Goal: Task Accomplishment & Management: Manage account settings

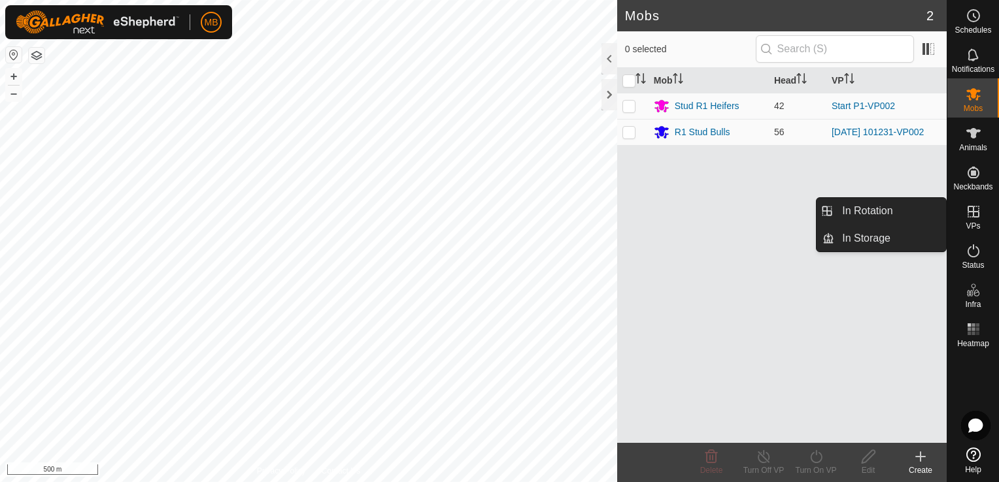
click at [974, 220] on es-virtualpaddocks-svg-icon at bounding box center [973, 211] width 24 height 21
click at [906, 221] on link "In Rotation" at bounding box center [890, 211] width 112 height 26
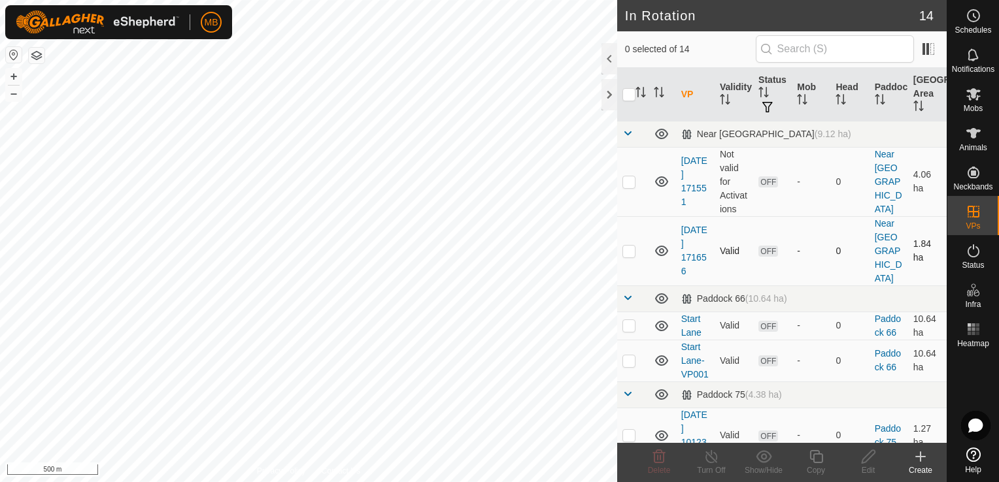
click at [633, 246] on p-checkbox at bounding box center [628, 251] width 13 height 10
checkbox input "true"
click at [870, 467] on div "Edit" at bounding box center [868, 471] width 52 height 12
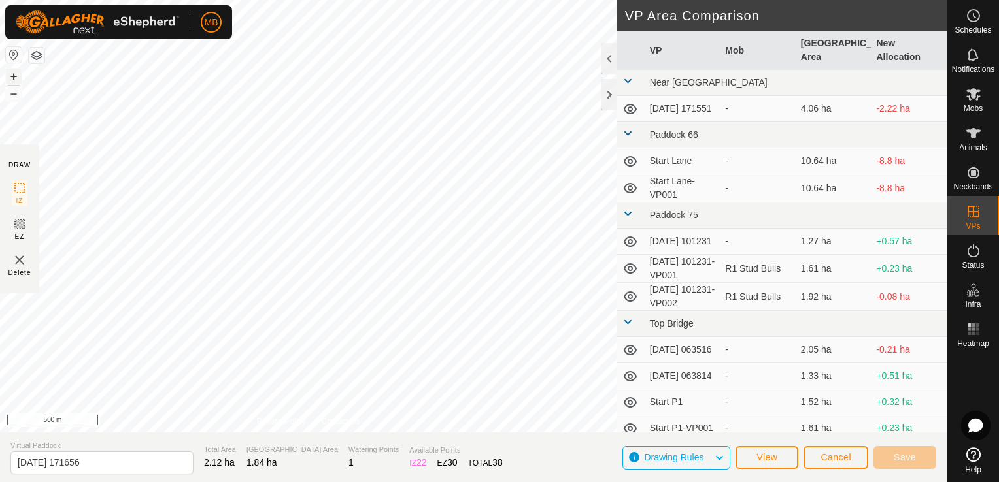
click at [14, 70] on button "+" at bounding box center [14, 77] width 16 height 16
click at [12, 59] on button "button" at bounding box center [14, 55] width 16 height 16
click at [191, 482] on html "MB Schedules Notifications Mobs Animals Neckbands VPs Status Infra Heatmap Help…" at bounding box center [499, 241] width 999 height 482
click at [16, 77] on button "+" at bounding box center [14, 77] width 16 height 16
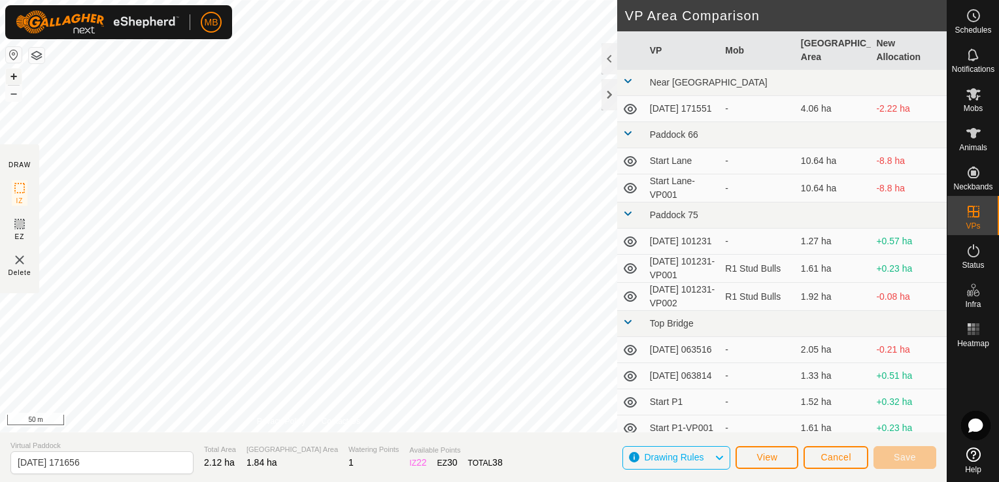
click at [16, 77] on button "+" at bounding box center [14, 77] width 16 height 16
click at [640, 331] on div "DRAW IZ EZ Delete Privacy Policy Contact Us + – ⇧ i 20 m VP Area Comparison VP …" at bounding box center [473, 216] width 946 height 433
click at [896, 456] on span "Save" at bounding box center [904, 457] width 22 height 10
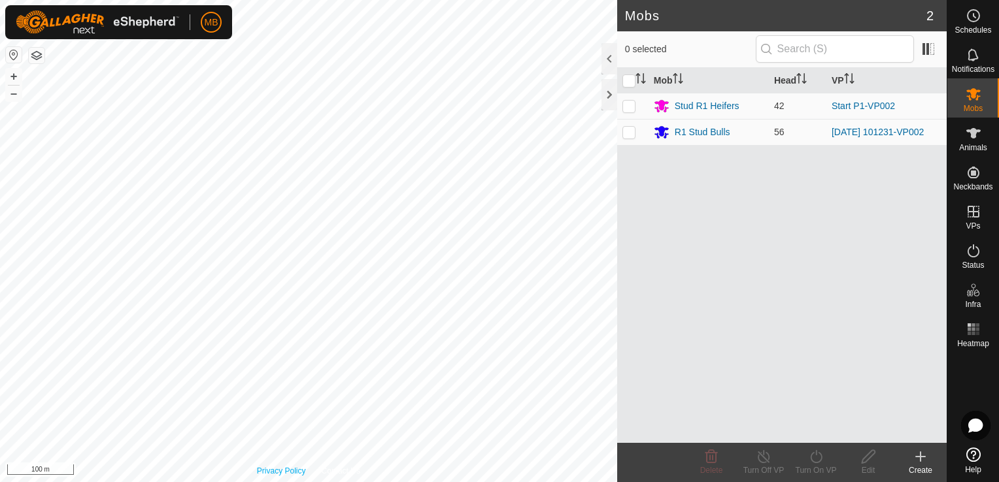
click at [263, 475] on div "Privacy Policy Contact Us + – ⇧ i 100 m" at bounding box center [308, 241] width 617 height 482
click at [915, 454] on icon at bounding box center [920, 457] width 16 height 16
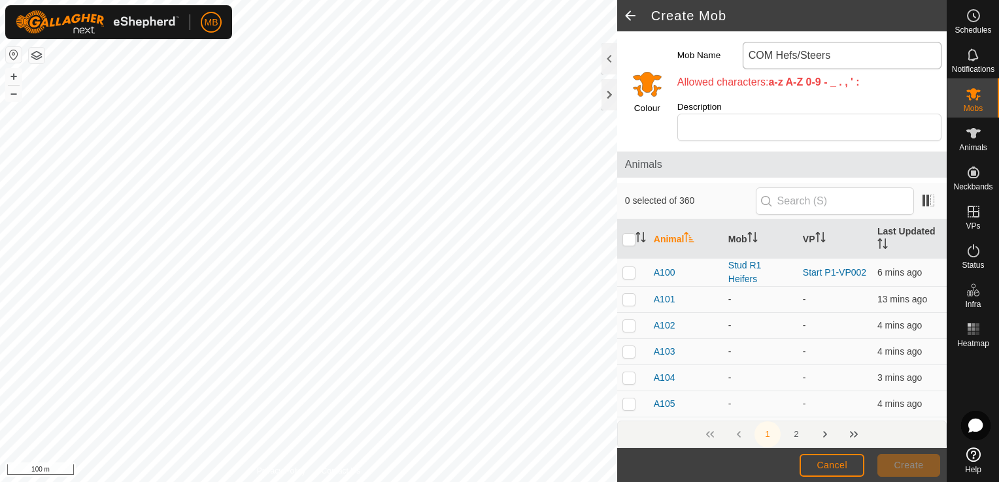
click at [768, 56] on input "COM Hefs/Steers" at bounding box center [841, 55] width 199 height 27
click at [798, 56] on input "Com Hefs/Steers" at bounding box center [841, 55] width 199 height 27
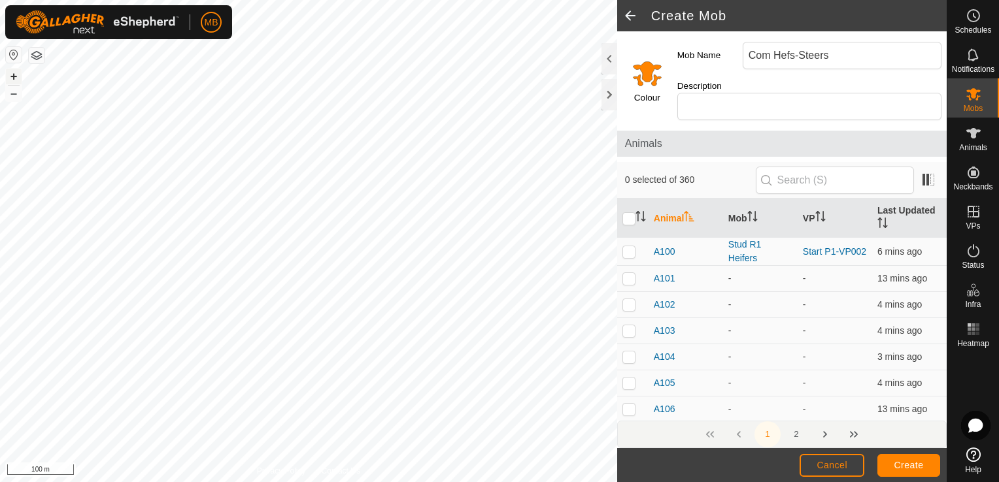
type input "Com Hefs-Steers"
click at [14, 77] on button "+" at bounding box center [14, 77] width 16 height 16
click at [371, 192] on div "A173 0217220595 - - + – ⇧ i 20 m" at bounding box center [308, 241] width 617 height 482
click at [361, 187] on div "A173 0217220595 - - + – ⇧ i 20 m" at bounding box center [308, 241] width 617 height 482
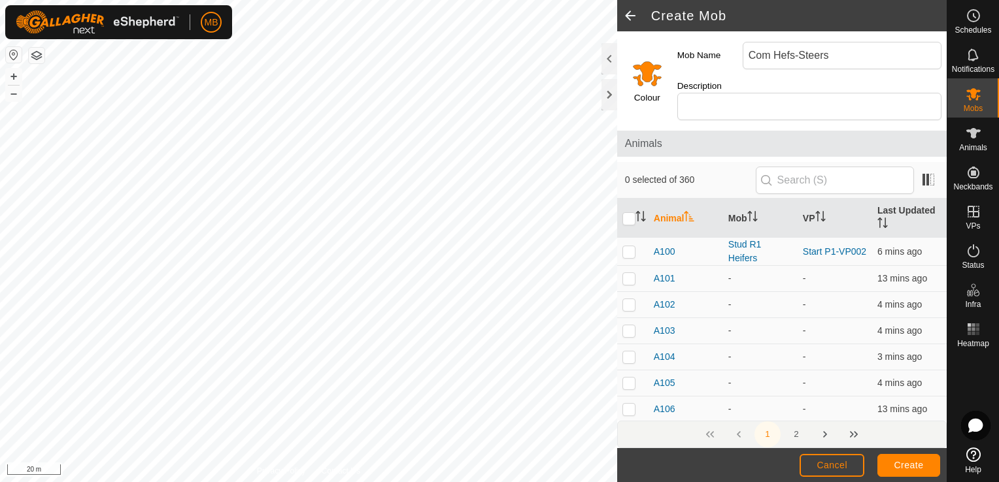
click at [241, 280] on div "A172 2704941413 - - + – ⇧ i 20 m" at bounding box center [308, 241] width 617 height 482
click at [333, 146] on div "A190 4052917210 - - + – ⇧ i 20 m" at bounding box center [308, 241] width 617 height 482
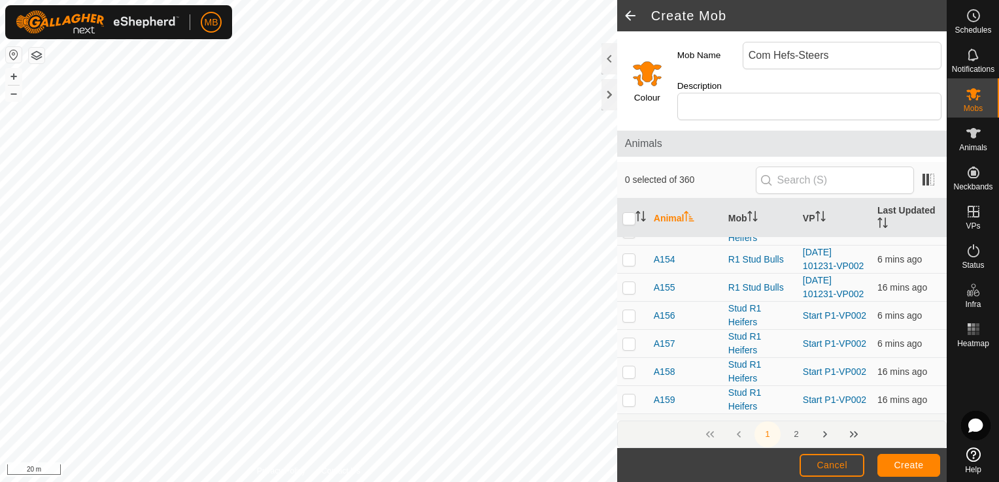
scroll to position [1550, 0]
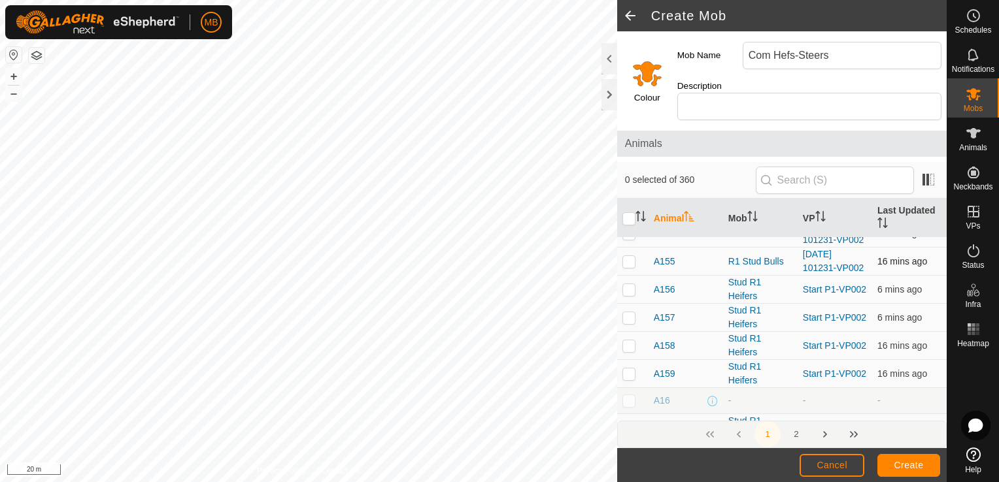
click at [629, 256] on p-checkbox at bounding box center [628, 261] width 13 height 10
checkbox input "false"
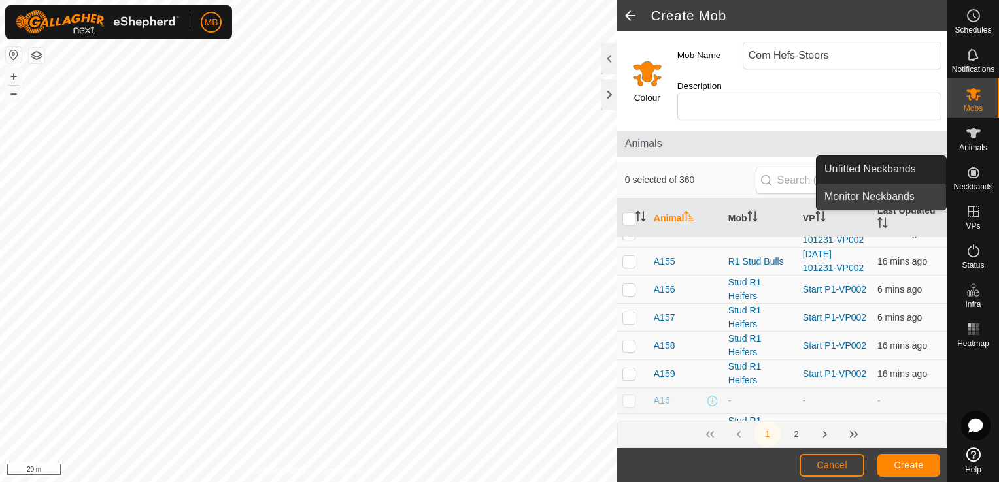
click at [939, 191] on link "Monitor Neckbands" at bounding box center [880, 197] width 129 height 26
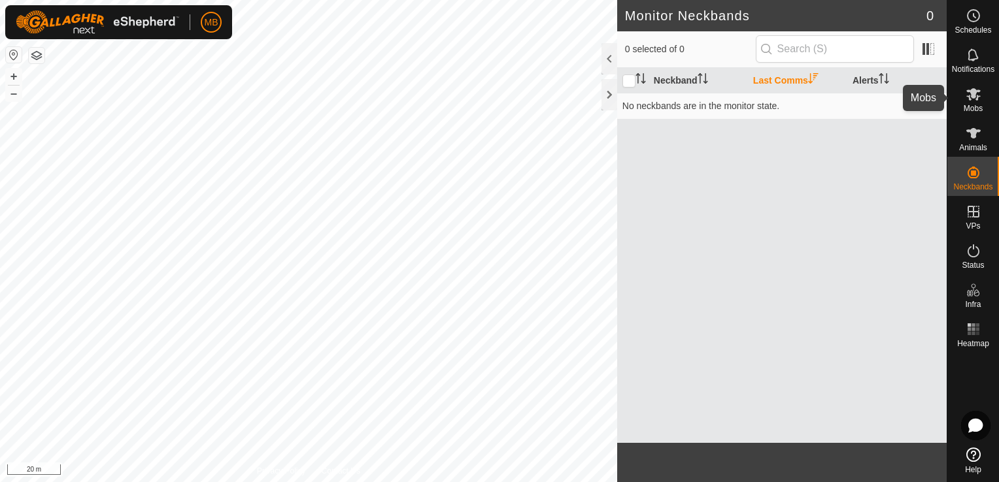
click at [968, 103] on es-mob-svg-icon at bounding box center [973, 94] width 24 height 21
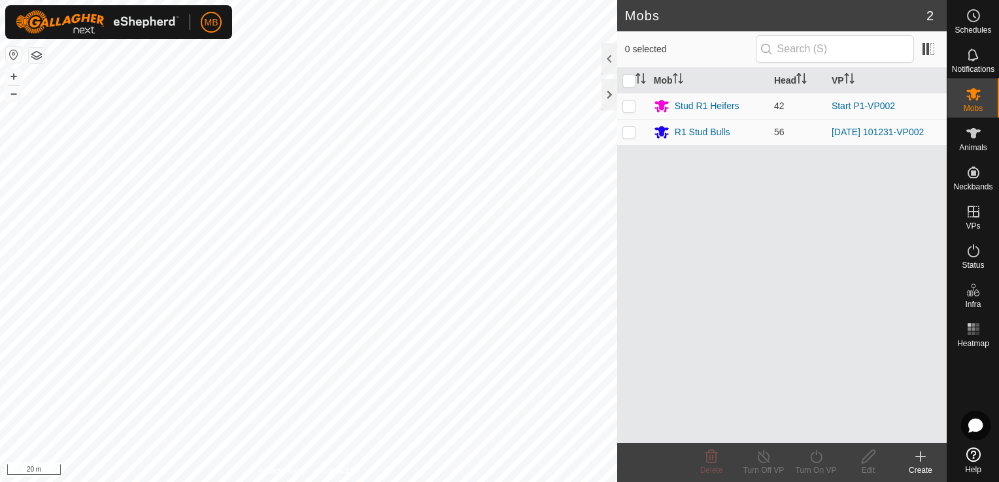
click at [923, 463] on icon at bounding box center [920, 457] width 16 height 16
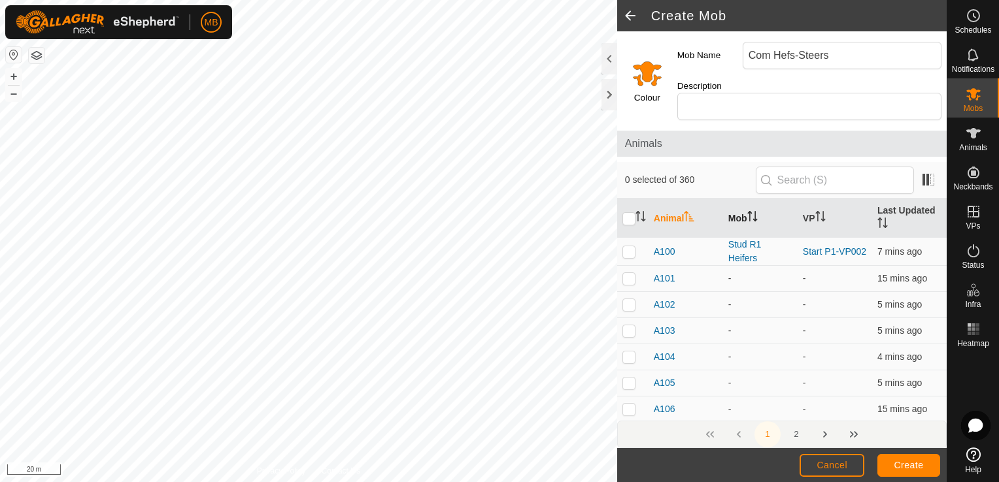
type input "Com Hefs-Steers"
click at [749, 211] on icon "Activate to sort" at bounding box center [752, 216] width 10 height 10
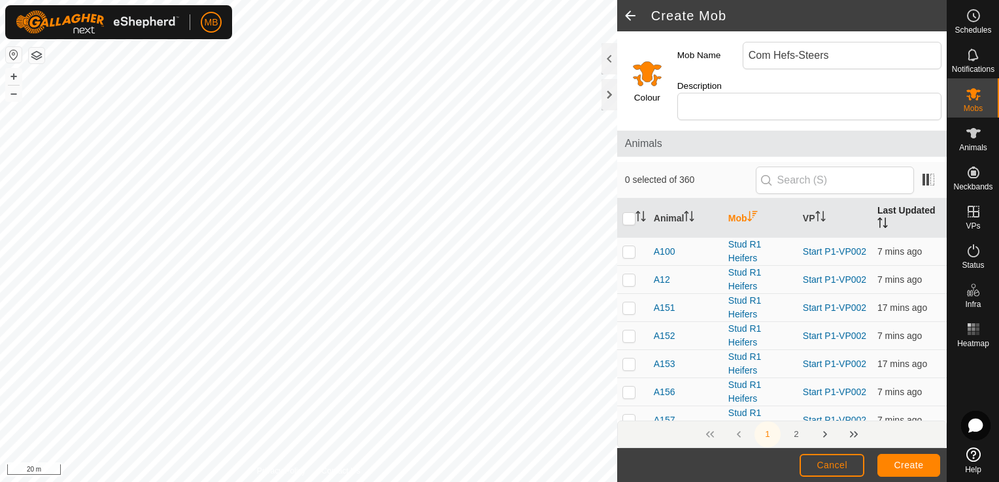
click at [877, 218] on icon "Activate to sort" at bounding box center [882, 223] width 10 height 10
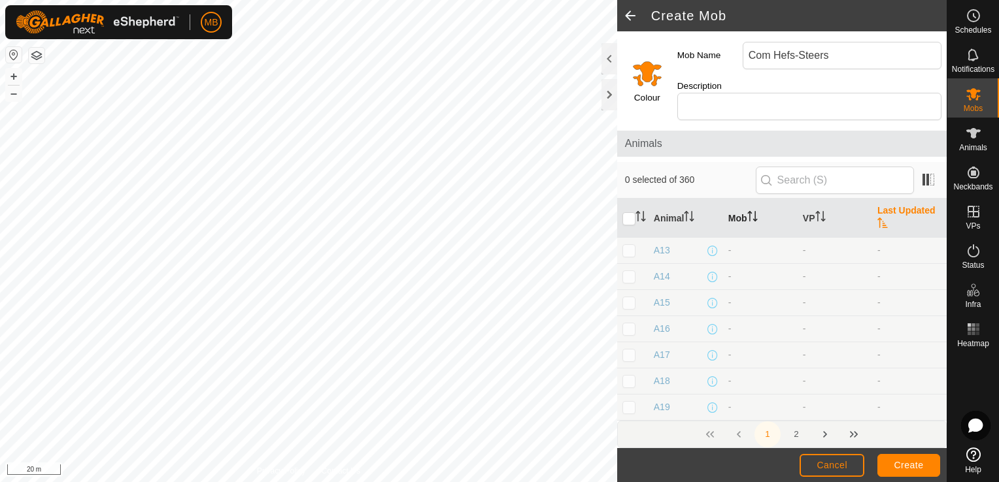
click at [877, 218] on icon "Activate to sort" at bounding box center [882, 223] width 10 height 10
click at [686, 213] on p-sorticon "Activate to sort" at bounding box center [689, 218] width 10 height 10
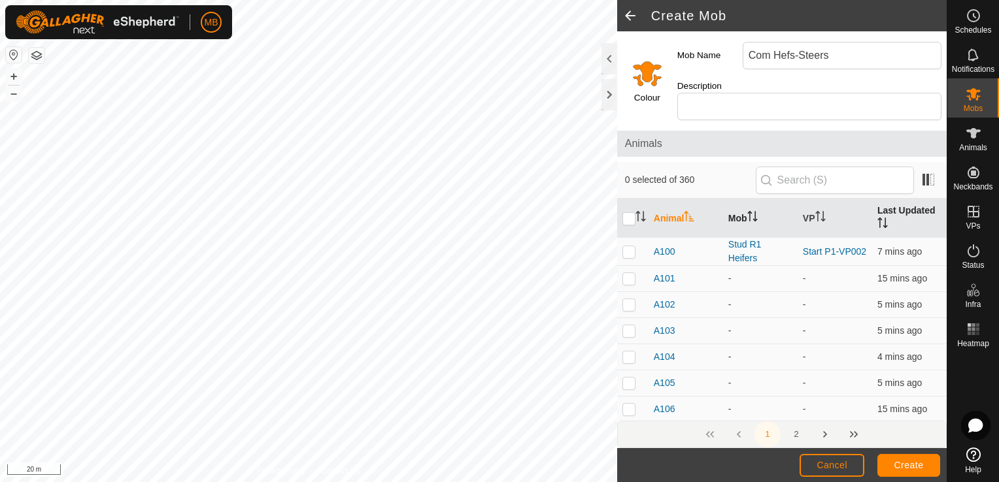
click at [686, 213] on p-sorticon "Activate to sort" at bounding box center [689, 218] width 10 height 10
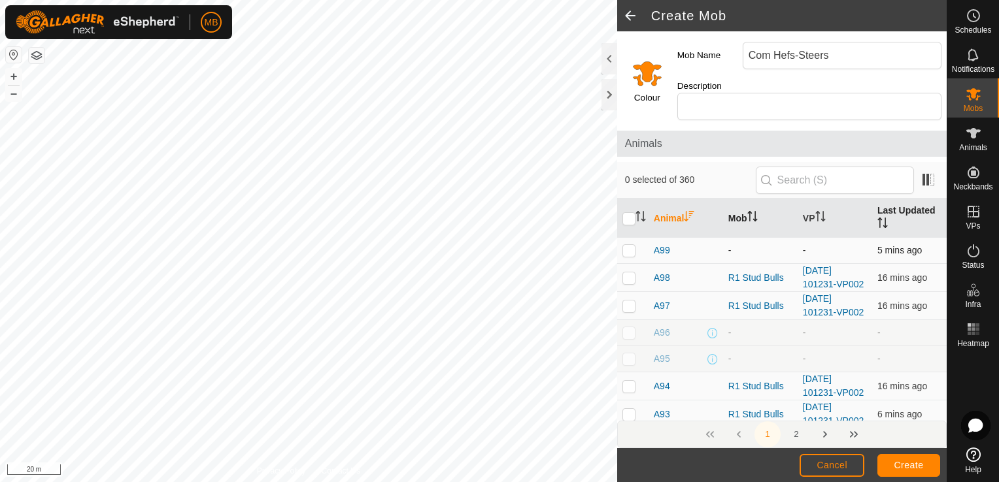
click at [627, 245] on p-checkbox at bounding box center [628, 250] width 13 height 10
checkbox input "true"
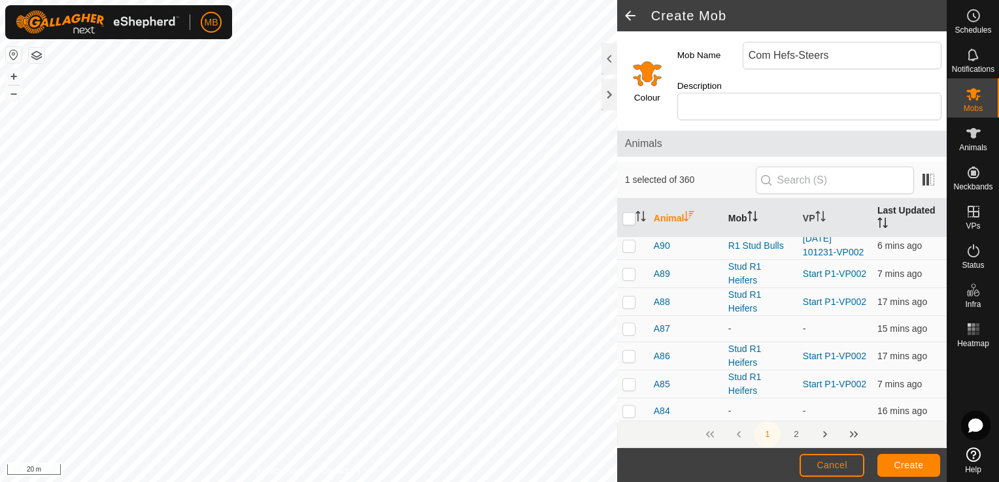
scroll to position [269, 0]
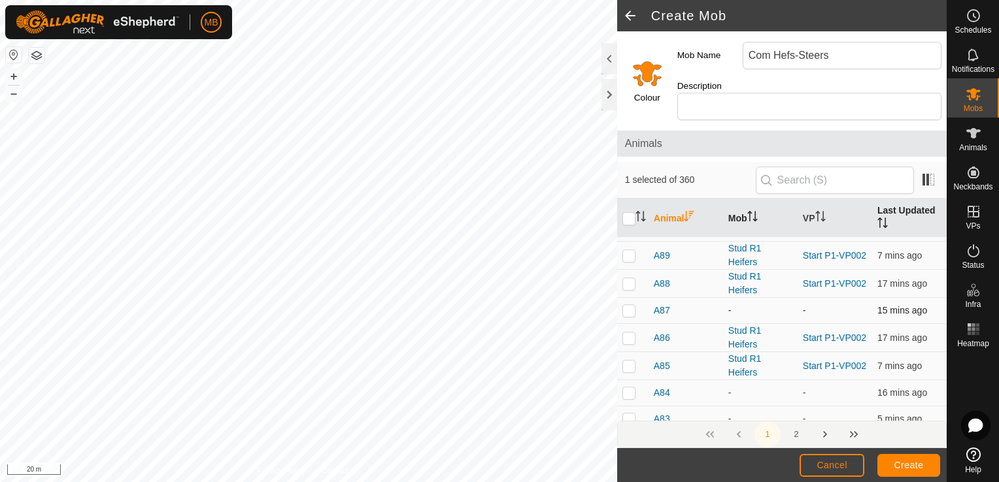
click at [633, 301] on td at bounding box center [632, 311] width 31 height 26
checkbox input "true"
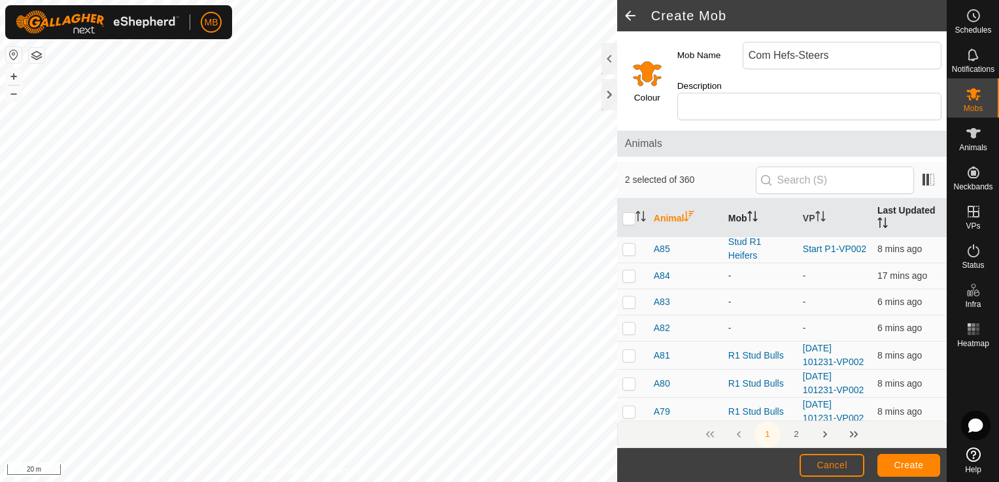
scroll to position [392, 0]
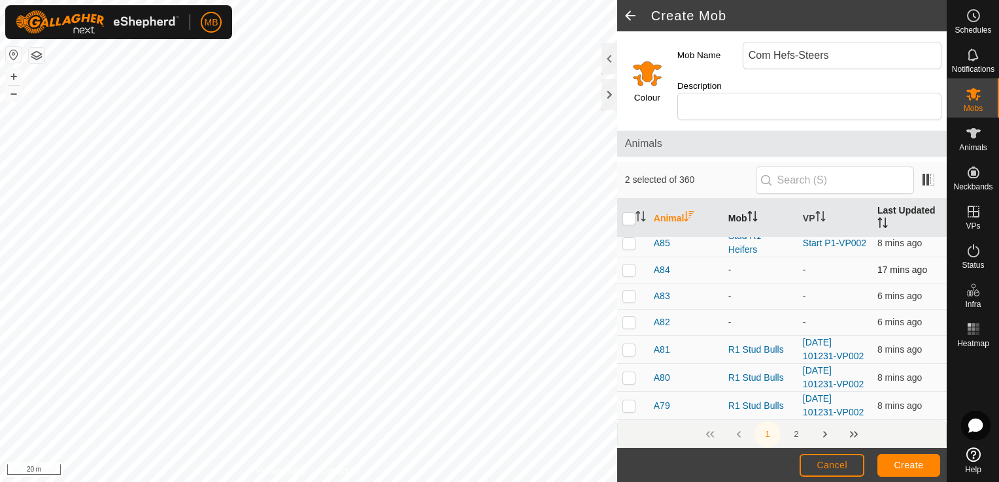
click at [629, 265] on p-checkbox at bounding box center [628, 270] width 13 height 10
checkbox input "true"
click at [629, 291] on p-checkbox at bounding box center [628, 296] width 13 height 10
checkbox input "true"
click at [631, 317] on p-checkbox at bounding box center [628, 322] width 13 height 10
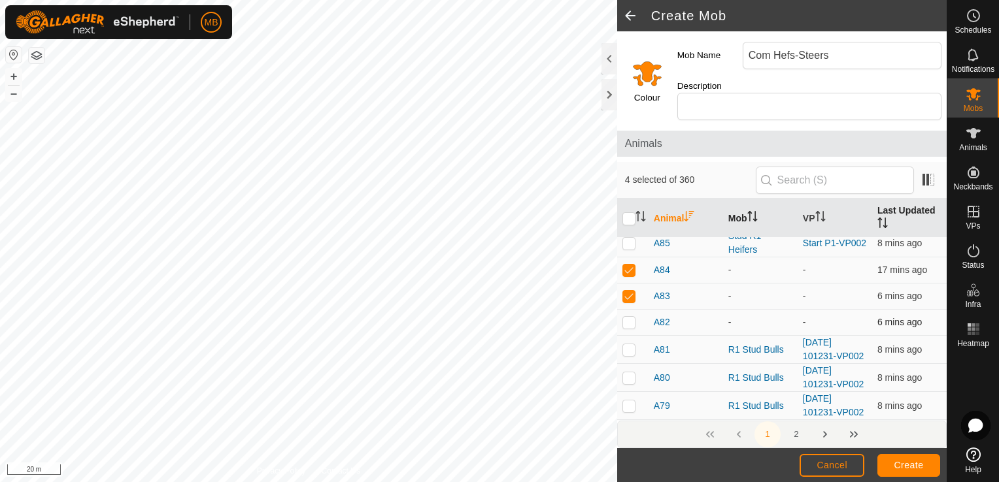
checkbox input "true"
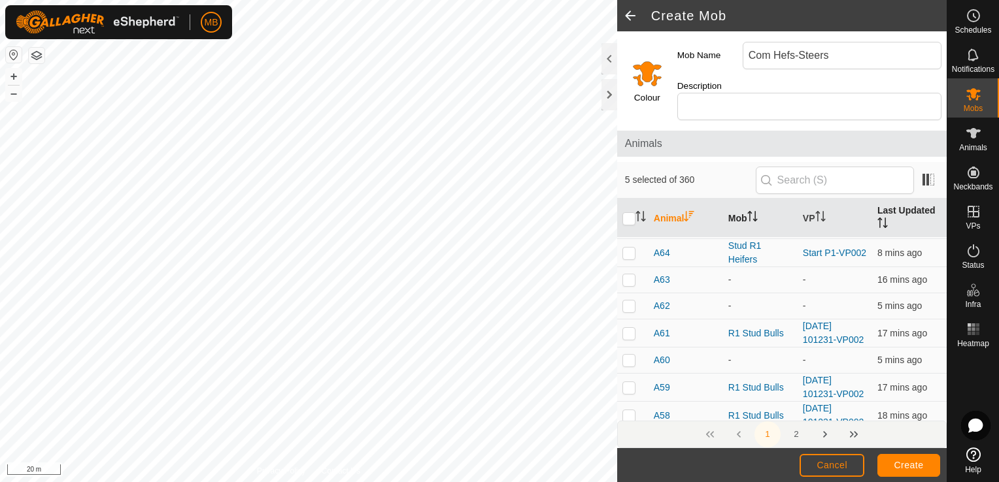
scroll to position [1001, 0]
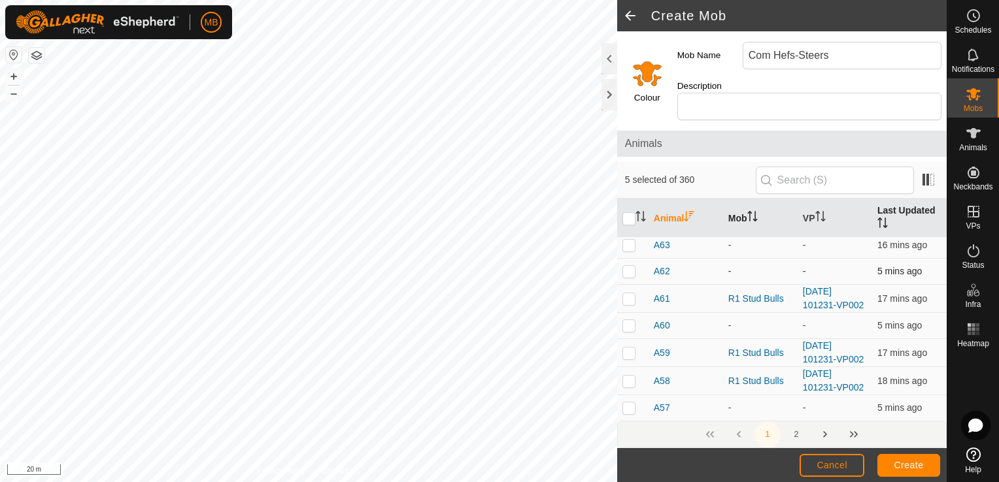
click at [627, 240] on p-checkbox at bounding box center [628, 245] width 13 height 10
checkbox input "true"
click at [626, 266] on p-checkbox at bounding box center [628, 271] width 13 height 10
checkbox input "true"
click at [628, 320] on p-checkbox at bounding box center [628, 325] width 13 height 10
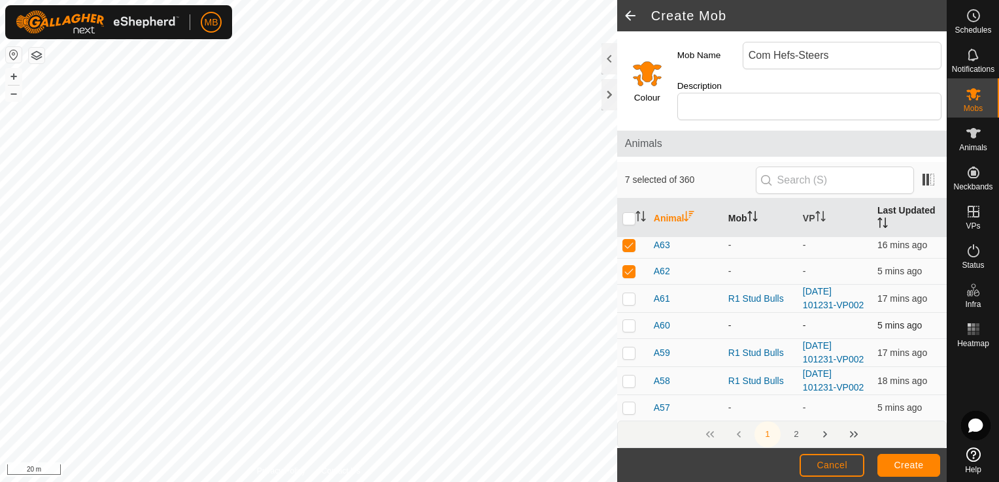
checkbox input "true"
click at [627, 403] on p-checkbox at bounding box center [628, 408] width 13 height 10
checkbox input "true"
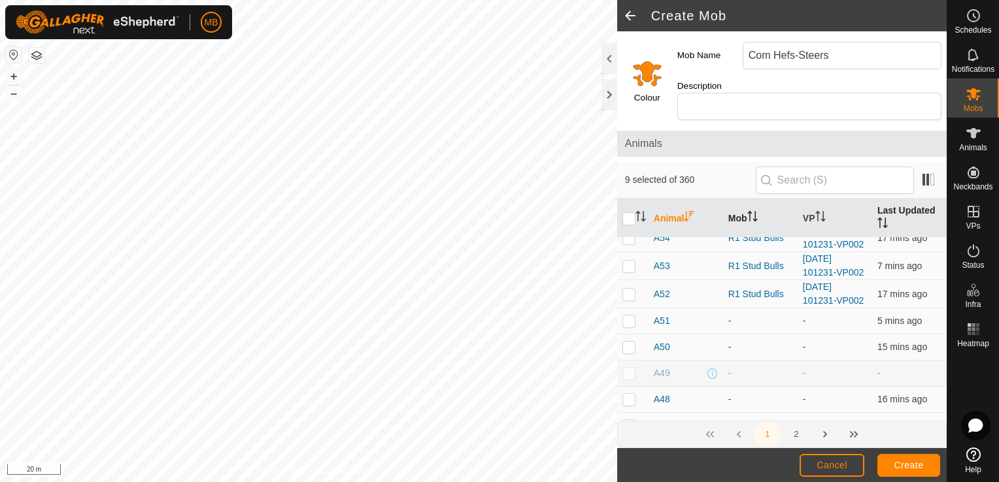
scroll to position [1280, 0]
click at [629, 290] on p-checkbox at bounding box center [628, 295] width 13 height 10
checkbox input "true"
click at [629, 316] on p-checkbox at bounding box center [628, 321] width 13 height 10
checkbox input "true"
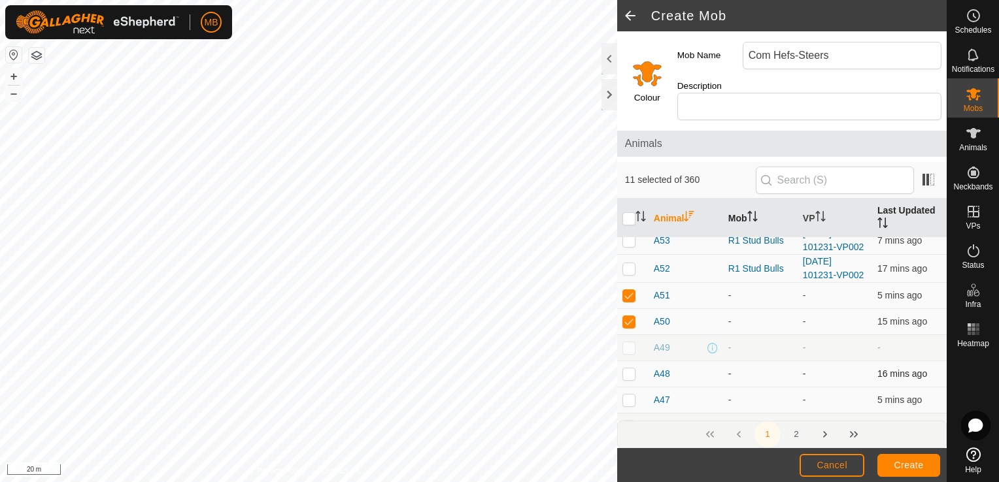
click at [631, 369] on p-checkbox at bounding box center [628, 374] width 13 height 10
checkbox input "true"
click at [629, 395] on p-checkbox at bounding box center [628, 400] width 13 height 10
checkbox input "true"
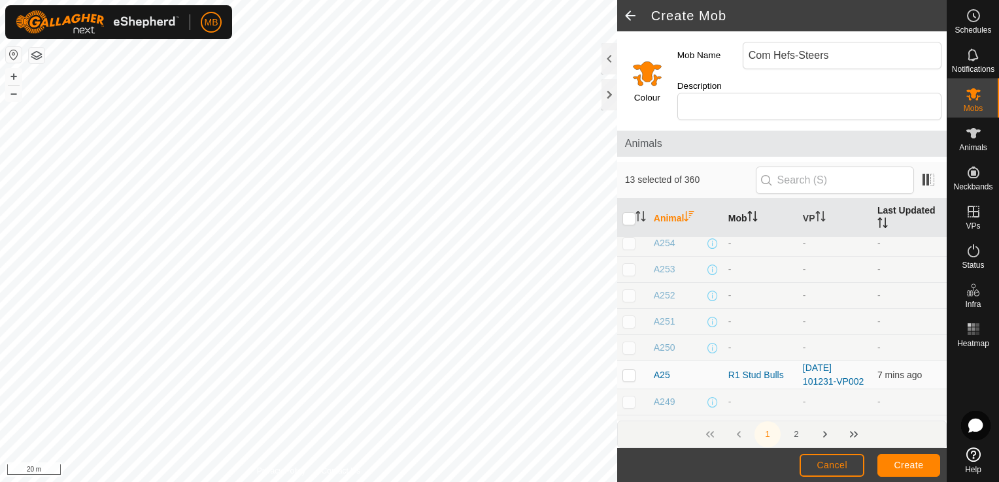
scroll to position [5129, 0]
click at [797, 435] on button "2" at bounding box center [796, 434] width 26 height 26
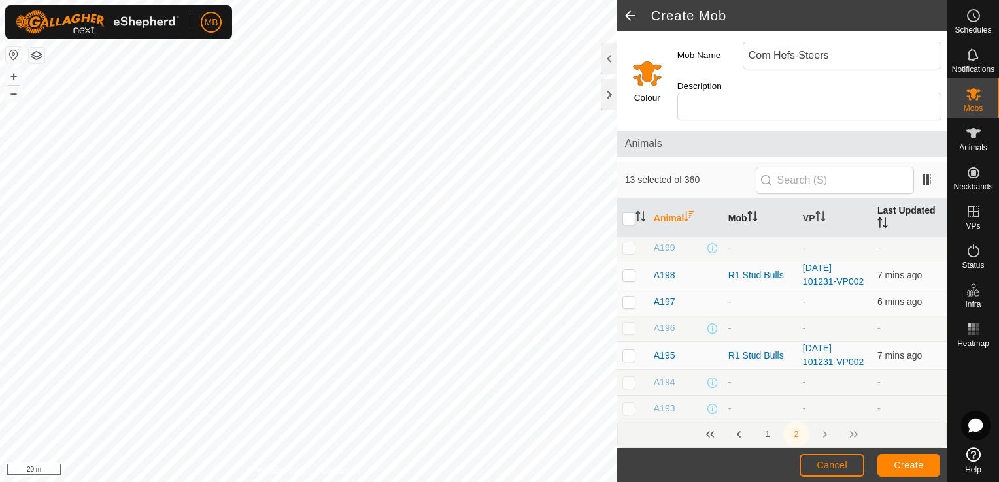
scroll to position [1402, 0]
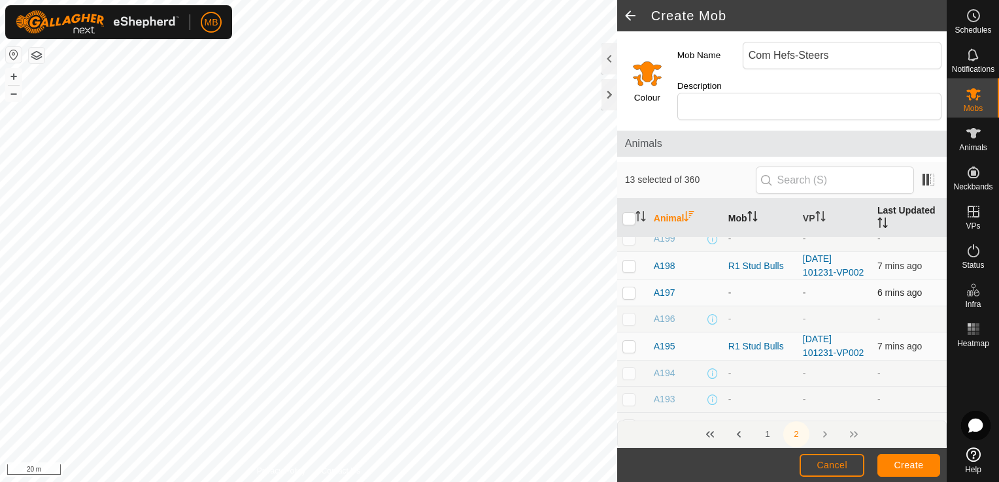
click at [631, 288] on p-checkbox at bounding box center [628, 293] width 13 height 10
checkbox input "true"
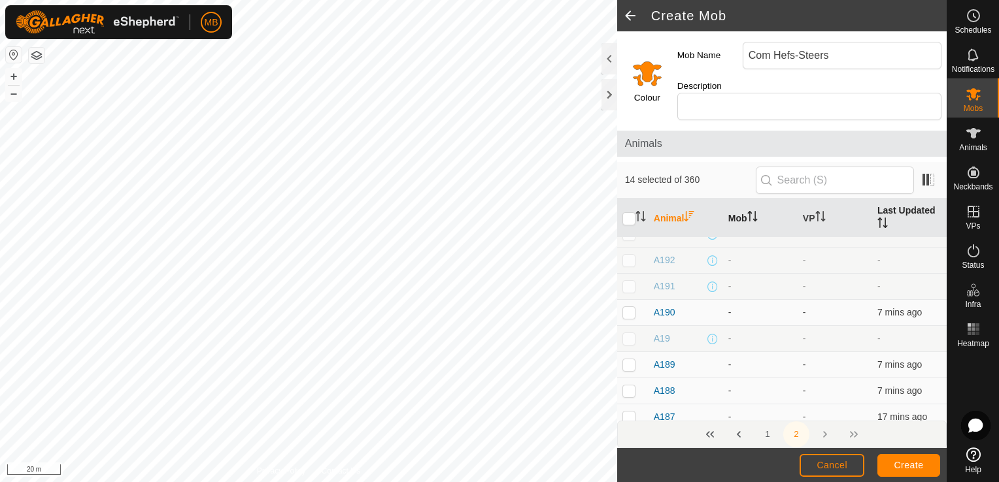
scroll to position [1594, 0]
click at [631, 281] on p-checkbox at bounding box center [628, 286] width 13 height 10
checkbox input "true"
click at [630, 333] on p-checkbox at bounding box center [628, 338] width 13 height 10
checkbox input "true"
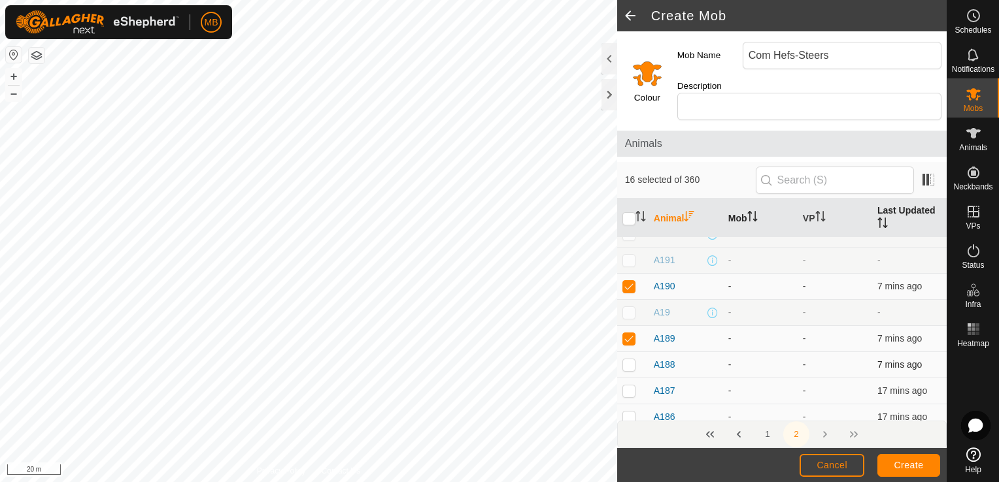
click at [630, 359] on p-checkbox at bounding box center [628, 364] width 13 height 10
checkbox input "true"
click at [627, 386] on p-checkbox at bounding box center [628, 391] width 13 height 10
checkbox input "true"
click at [627, 412] on p-checkbox at bounding box center [628, 417] width 13 height 10
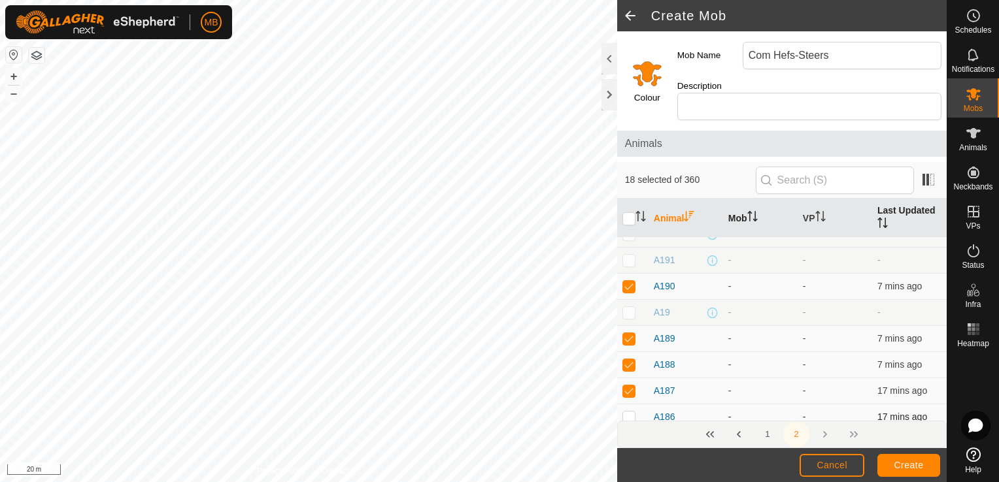
checkbox input "true"
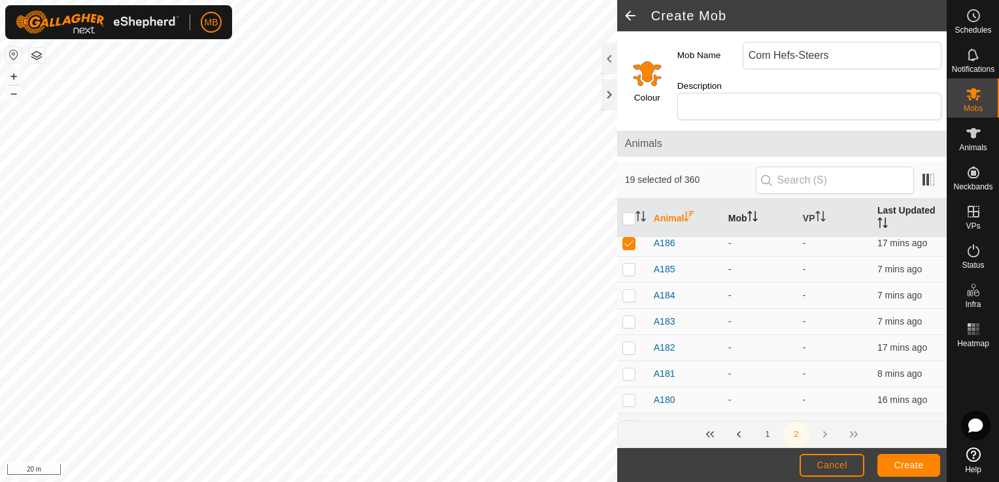
scroll to position [1785, 0]
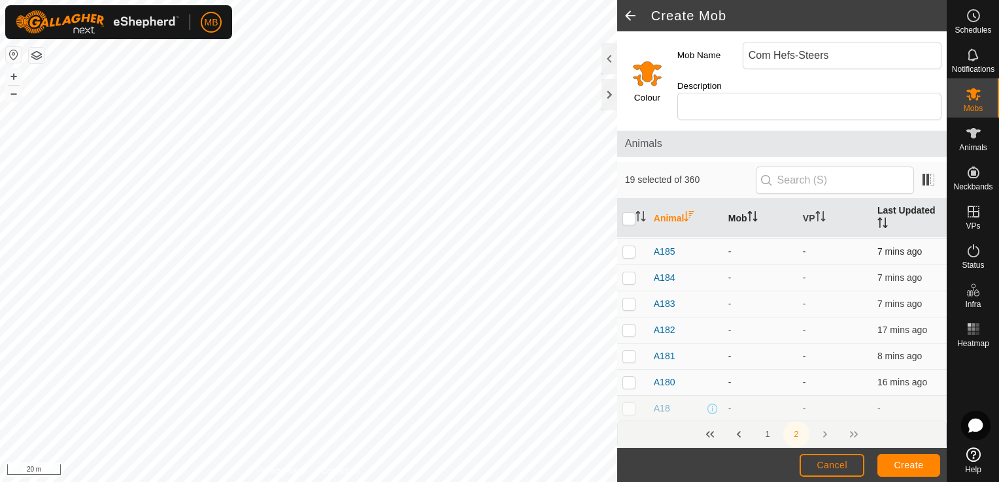
click at [625, 246] on p-checkbox at bounding box center [628, 251] width 13 height 10
checkbox input "true"
click at [627, 273] on p-checkbox at bounding box center [628, 278] width 13 height 10
checkbox input "true"
click at [628, 299] on p-checkbox at bounding box center [628, 304] width 13 height 10
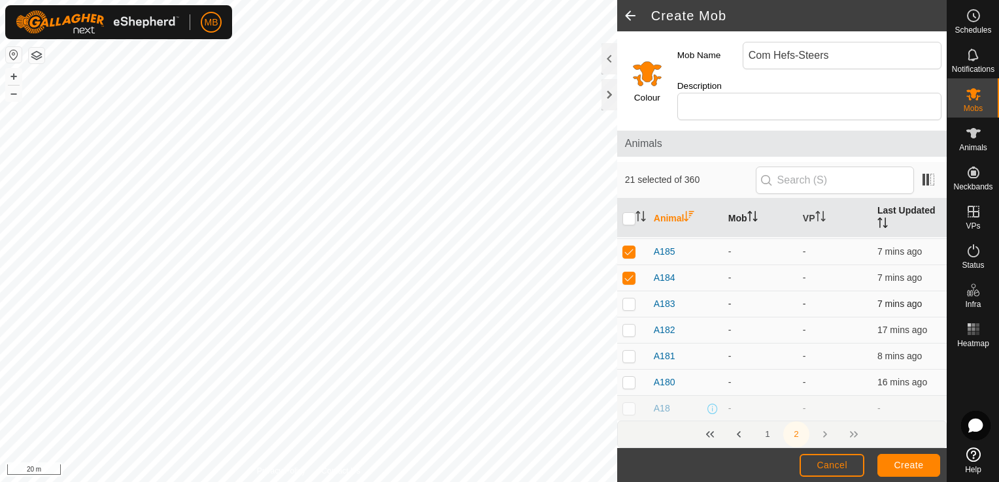
checkbox input "true"
click at [627, 325] on p-checkbox at bounding box center [628, 330] width 13 height 10
checkbox input "true"
click at [627, 351] on p-checkbox at bounding box center [628, 356] width 13 height 10
checkbox input "true"
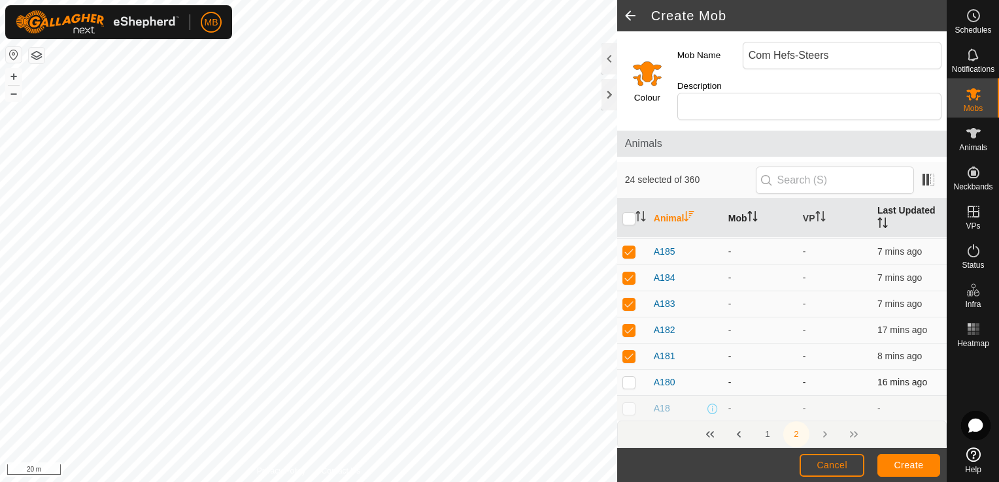
click at [627, 377] on p-checkbox at bounding box center [628, 382] width 13 height 10
checkbox input "true"
click at [629, 429] on p-checkbox at bounding box center [628, 434] width 13 height 10
checkbox input "true"
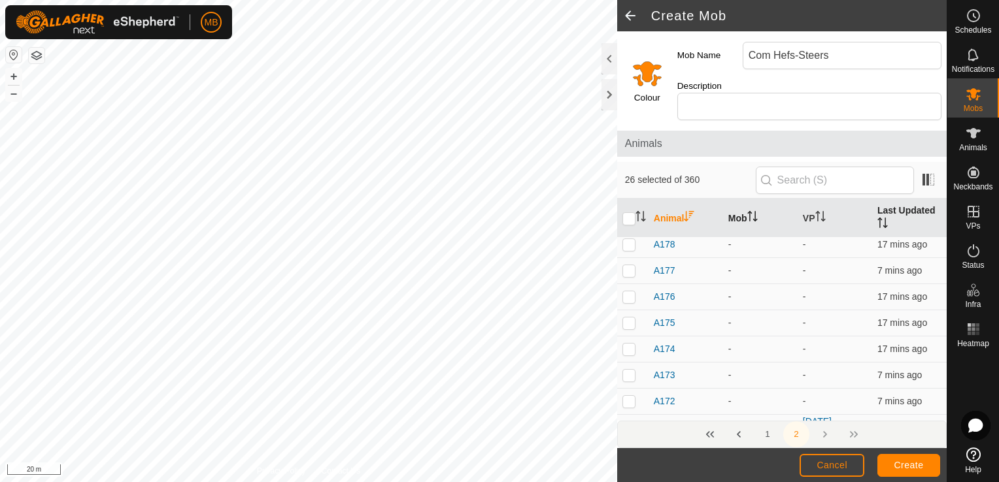
scroll to position [2003, 0]
click at [622, 238] on p-checkbox at bounding box center [628, 243] width 13 height 10
checkbox input "true"
click at [627, 264] on p-checkbox at bounding box center [628, 269] width 13 height 10
checkbox input "true"
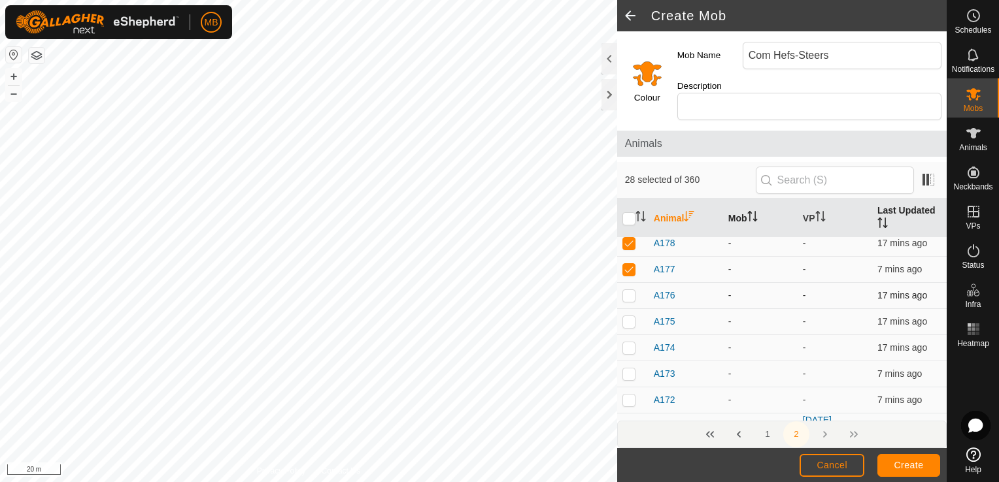
click at [627, 290] on p-checkbox at bounding box center [628, 295] width 13 height 10
checkbox input "true"
click at [627, 316] on p-checkbox at bounding box center [628, 321] width 13 height 10
checkbox input "true"
click at [627, 342] on p-checkbox at bounding box center [628, 347] width 13 height 10
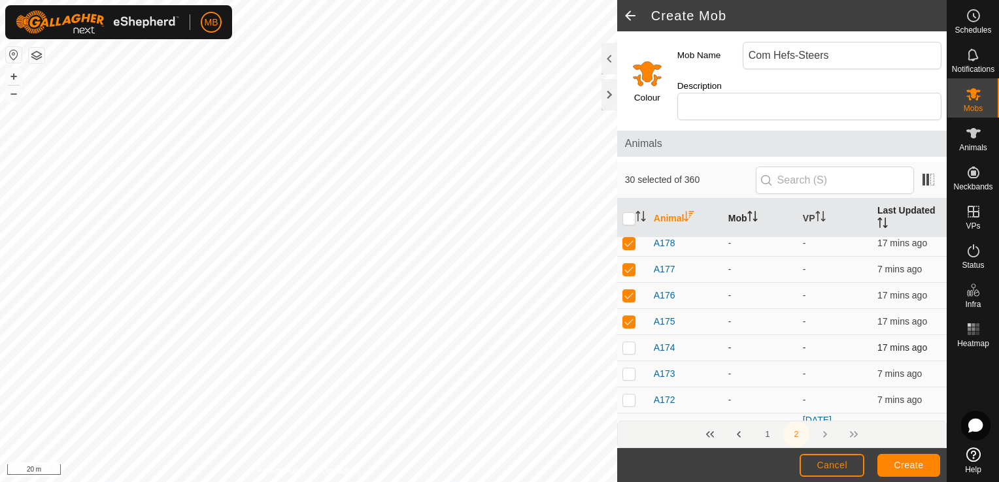
checkbox input "true"
click at [627, 369] on p-checkbox at bounding box center [628, 374] width 13 height 10
checkbox input "true"
click at [627, 395] on p-checkbox at bounding box center [628, 400] width 13 height 10
checkbox input "true"
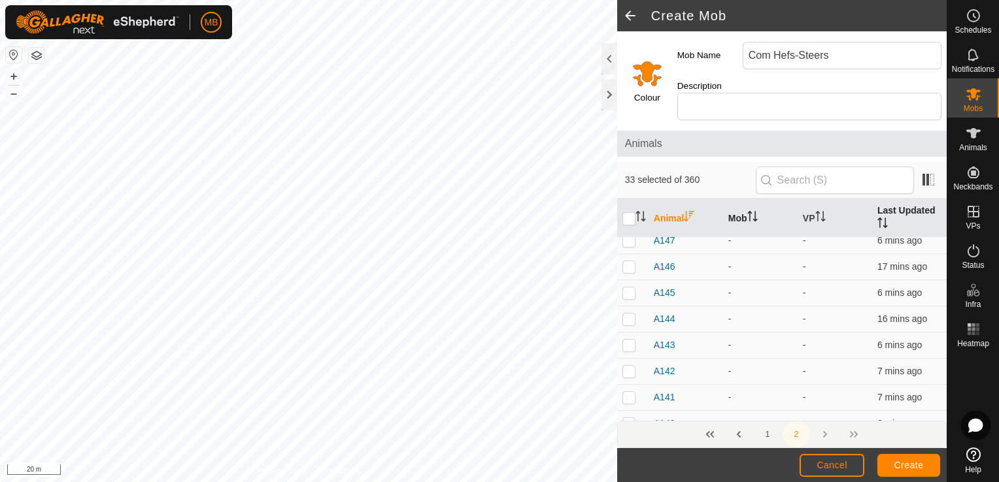
scroll to position [2970, 0]
click at [629, 235] on p-checkbox at bounding box center [628, 240] width 13 height 10
checkbox input "true"
click at [629, 261] on p-checkbox at bounding box center [628, 266] width 13 height 10
checkbox input "true"
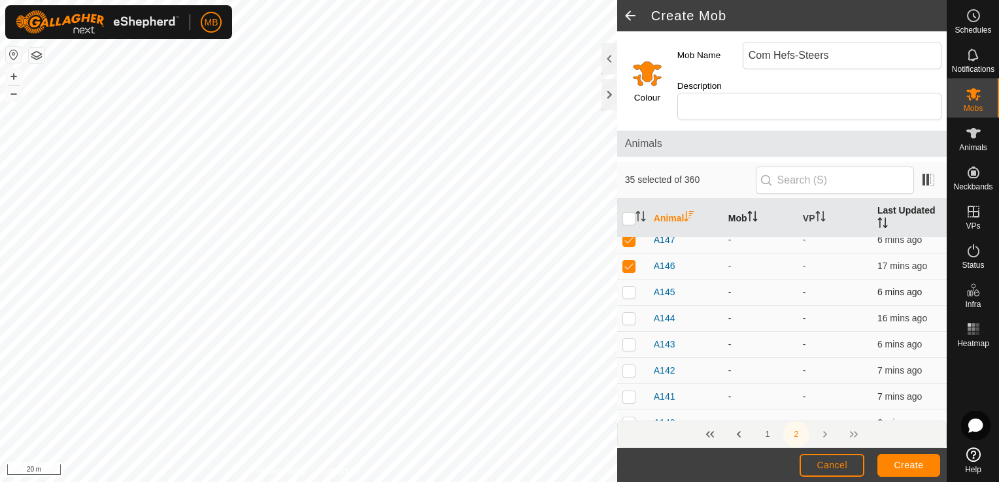
click at [629, 287] on p-checkbox at bounding box center [628, 292] width 13 height 10
checkbox input "true"
click at [629, 313] on p-checkbox at bounding box center [628, 318] width 13 height 10
checkbox input "true"
click at [629, 339] on p-checkbox at bounding box center [628, 344] width 13 height 10
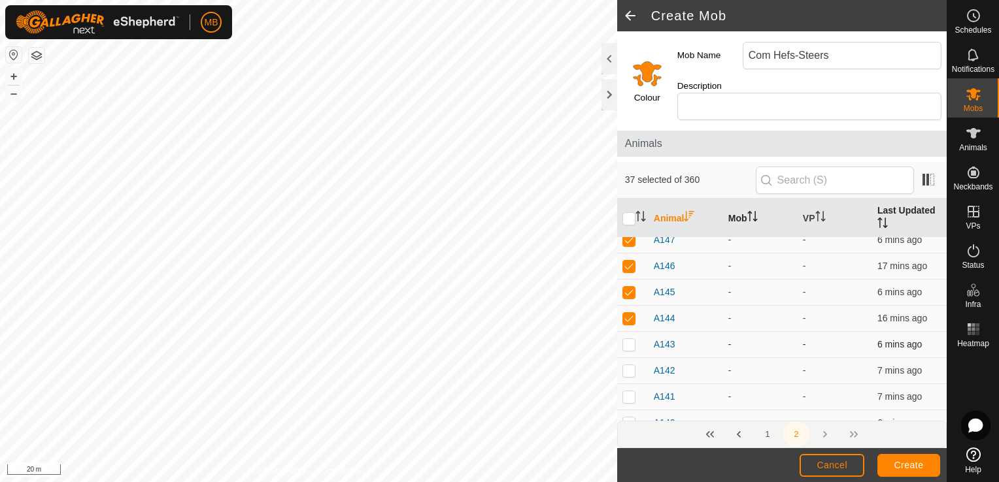
checkbox input "true"
click at [629, 365] on p-checkbox at bounding box center [628, 370] width 13 height 10
checkbox input "true"
click at [629, 391] on p-checkbox at bounding box center [628, 396] width 13 height 10
checkbox input "true"
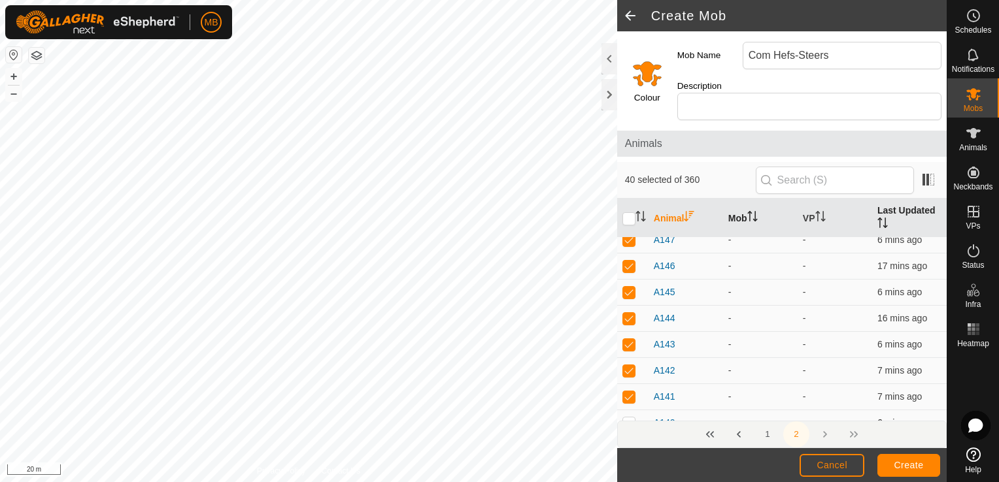
click at [629, 418] on p-checkbox at bounding box center [628, 423] width 13 height 10
checkbox input "true"
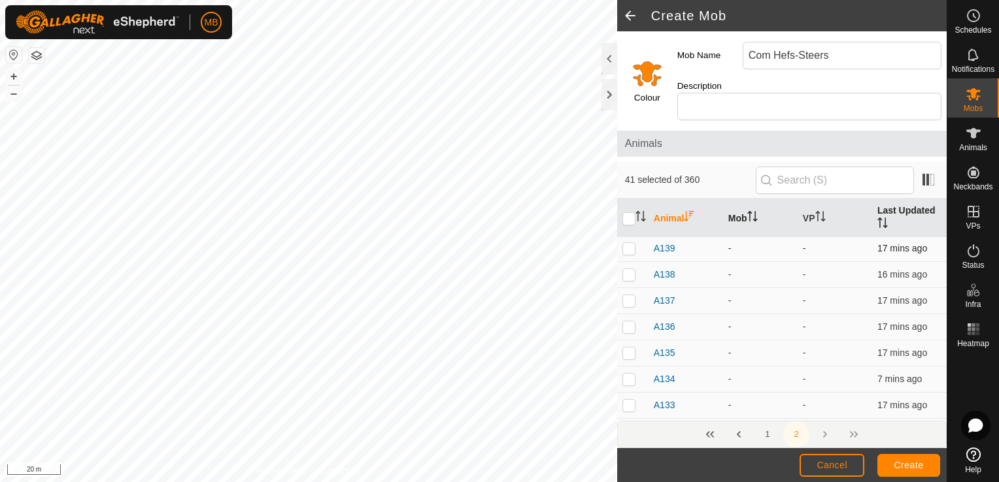
click at [623, 243] on p-checkbox at bounding box center [628, 248] width 13 height 10
checkbox input "true"
click at [627, 269] on p-checkbox at bounding box center [628, 274] width 13 height 10
checkbox input "true"
click at [627, 295] on p-checkbox at bounding box center [628, 300] width 13 height 10
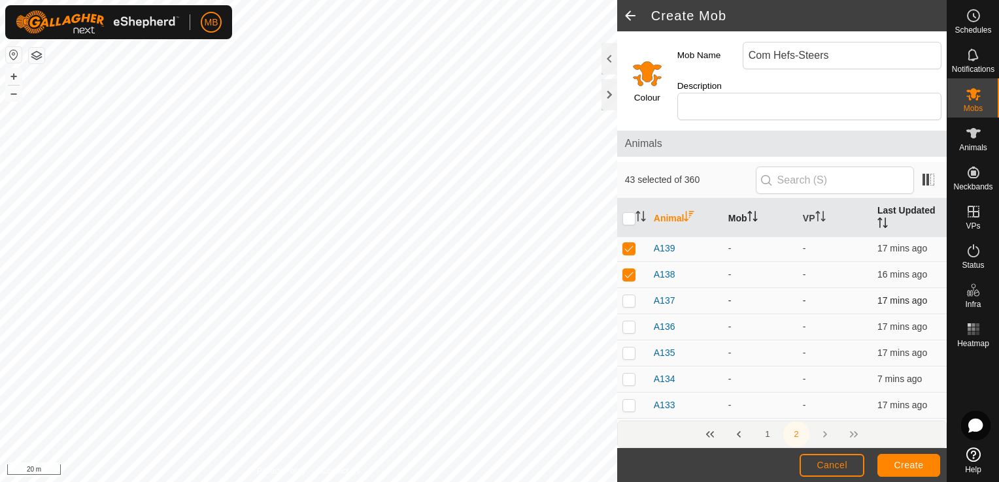
checkbox input "true"
click at [627, 322] on p-checkbox at bounding box center [628, 327] width 13 height 10
checkbox input "true"
click at [628, 348] on p-checkbox at bounding box center [628, 353] width 13 height 10
checkbox input "true"
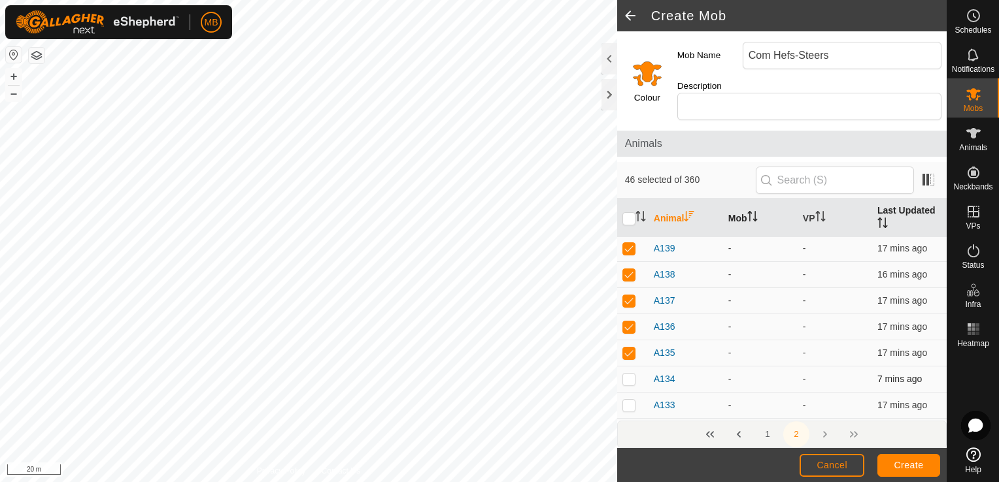
click at [628, 374] on p-checkbox at bounding box center [628, 379] width 13 height 10
checkbox input "true"
click at [630, 402] on p-checkbox at bounding box center [628, 405] width 13 height 10
checkbox input "true"
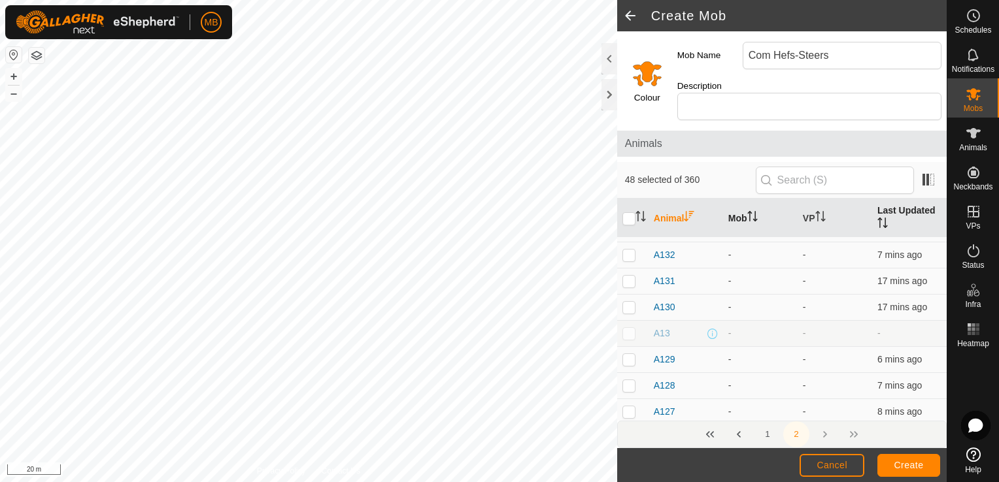
scroll to position [3380, 0]
click at [622, 243] on p-checkbox at bounding box center [628, 248] width 13 height 10
checkbox input "true"
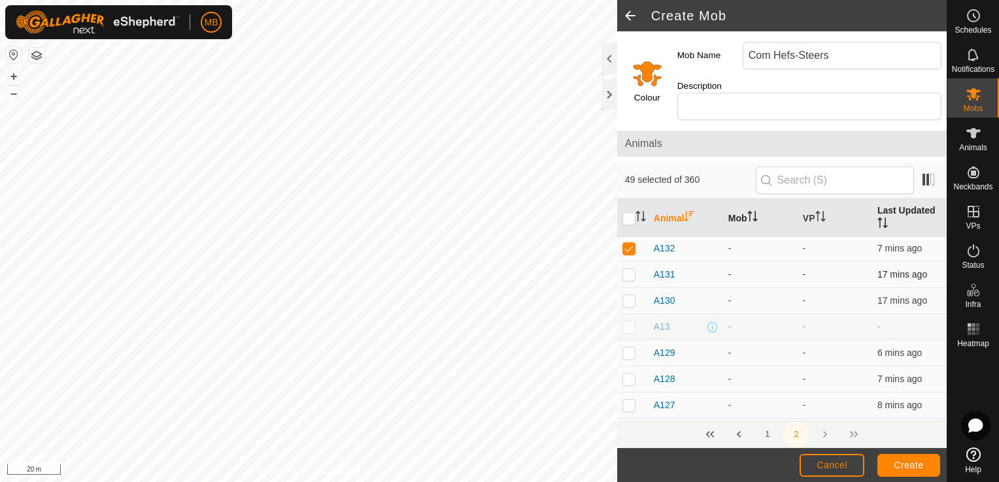
click at [627, 269] on p-checkbox at bounding box center [628, 274] width 13 height 10
checkbox input "true"
click at [627, 295] on p-checkbox at bounding box center [628, 300] width 13 height 10
checkbox input "true"
click at [633, 348] on p-checkbox at bounding box center [628, 353] width 13 height 10
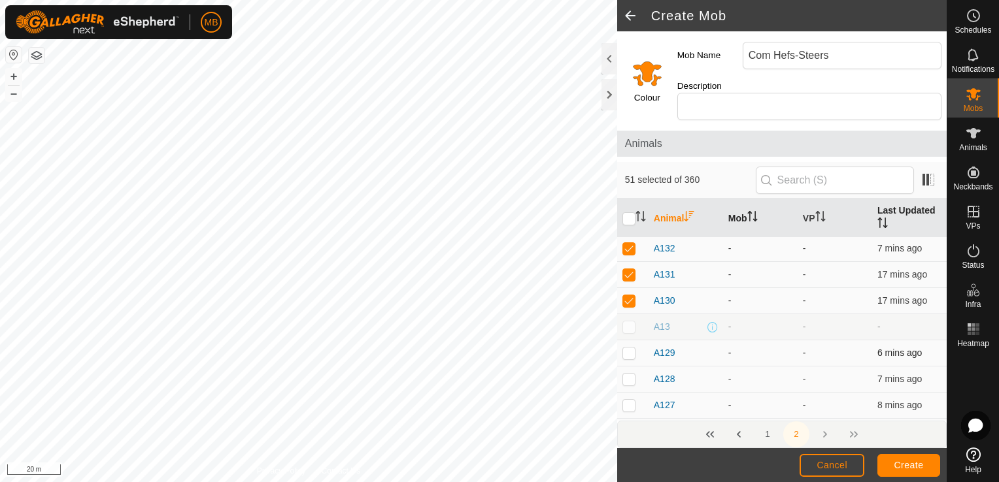
checkbox input "true"
click at [631, 375] on p-checkbox at bounding box center [628, 379] width 13 height 10
checkbox input "true"
click at [631, 401] on p-checkbox at bounding box center [628, 405] width 13 height 10
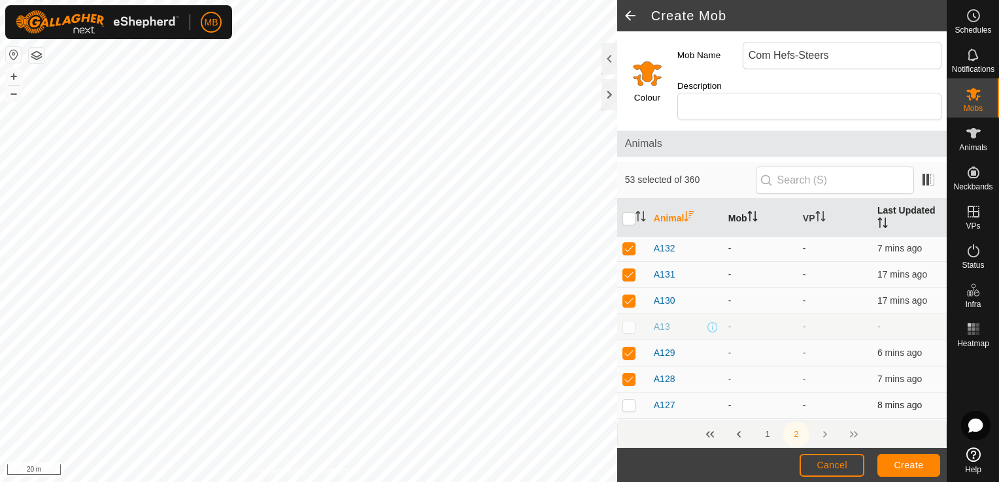
click at [626, 400] on p-checkbox at bounding box center [628, 405] width 13 height 10
checkbox input "true"
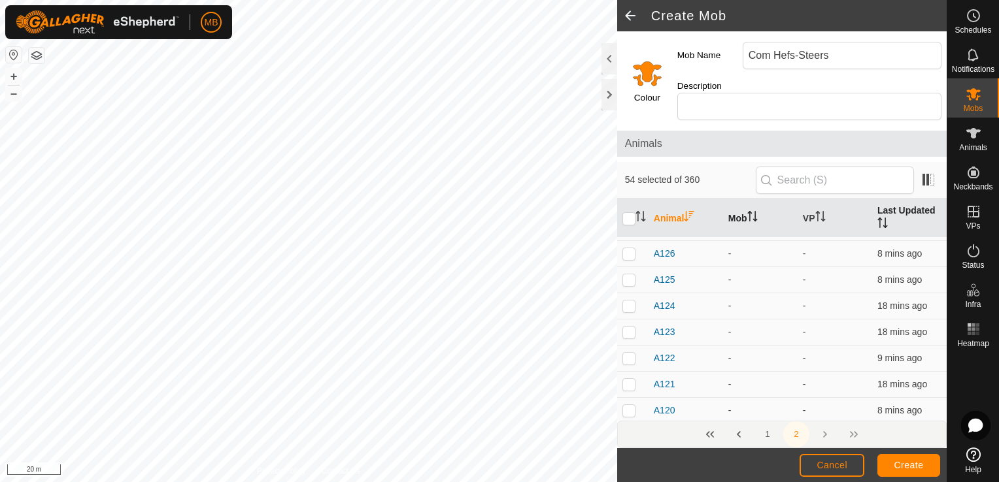
scroll to position [3563, 0]
click at [625, 243] on p-checkbox at bounding box center [628, 248] width 13 height 10
checkbox input "true"
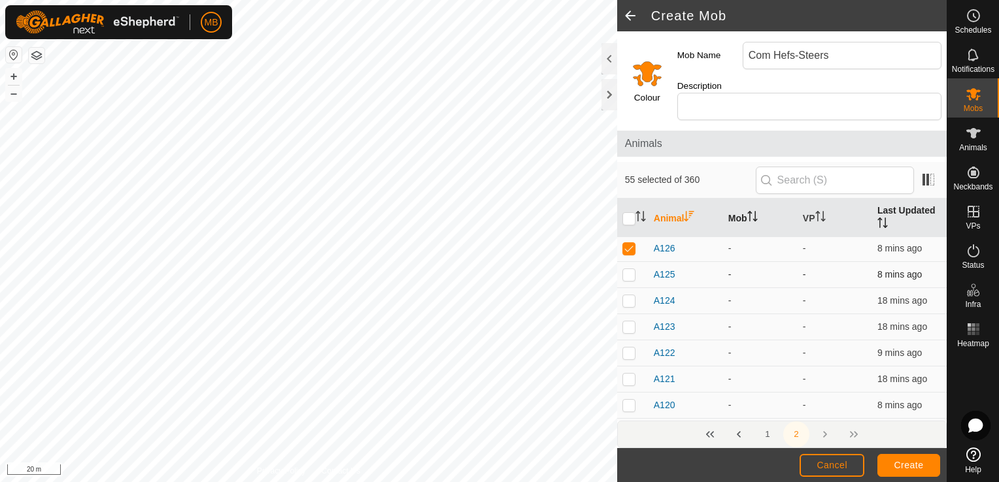
click at [625, 269] on p-checkbox at bounding box center [628, 274] width 13 height 10
checkbox input "true"
click at [629, 295] on p-checkbox at bounding box center [628, 300] width 13 height 10
checkbox input "true"
click at [628, 322] on p-checkbox at bounding box center [628, 327] width 13 height 10
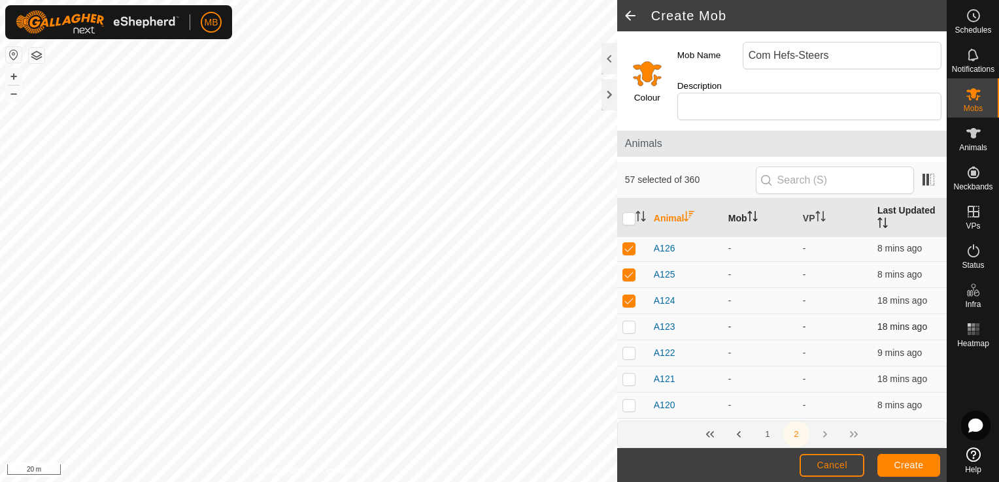
checkbox input "true"
click at [629, 348] on p-checkbox at bounding box center [628, 353] width 13 height 10
checkbox input "true"
click at [629, 374] on p-checkbox at bounding box center [628, 379] width 13 height 10
checkbox input "true"
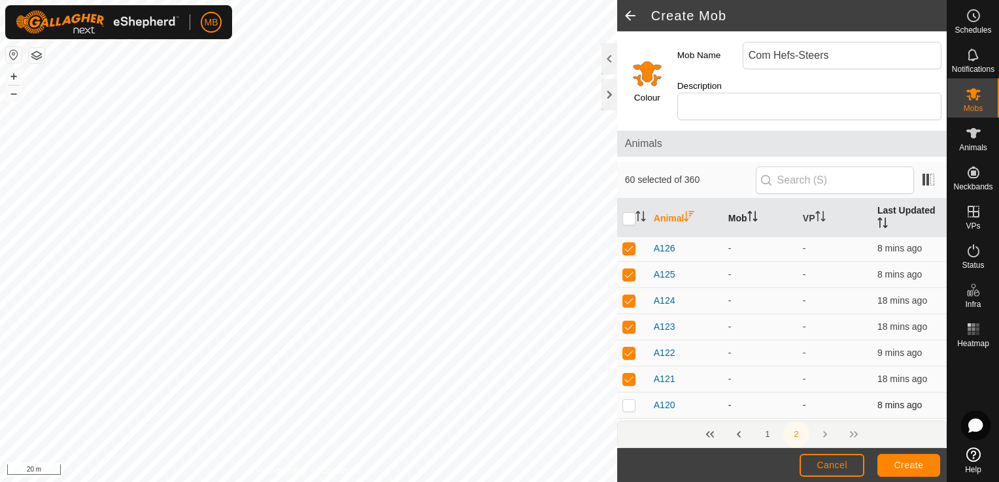
click at [629, 400] on p-checkbox at bounding box center [628, 405] width 13 height 10
checkbox input "true"
click at [631, 323] on p-checkbox at bounding box center [628, 328] width 13 height 10
checkbox input "true"
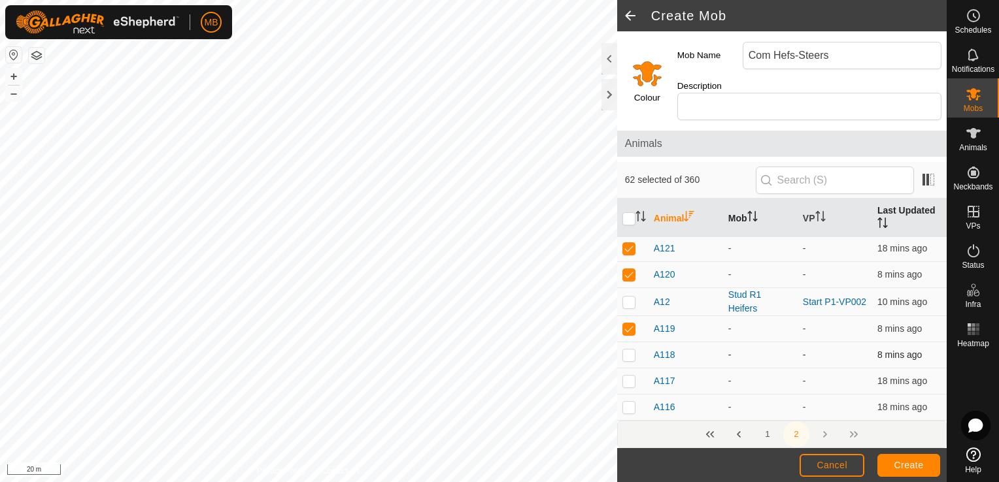
click at [625, 350] on p-checkbox at bounding box center [628, 355] width 13 height 10
checkbox input "true"
click at [625, 376] on p-checkbox at bounding box center [628, 381] width 13 height 10
checkbox input "true"
click at [626, 402] on p-checkbox at bounding box center [628, 407] width 13 height 10
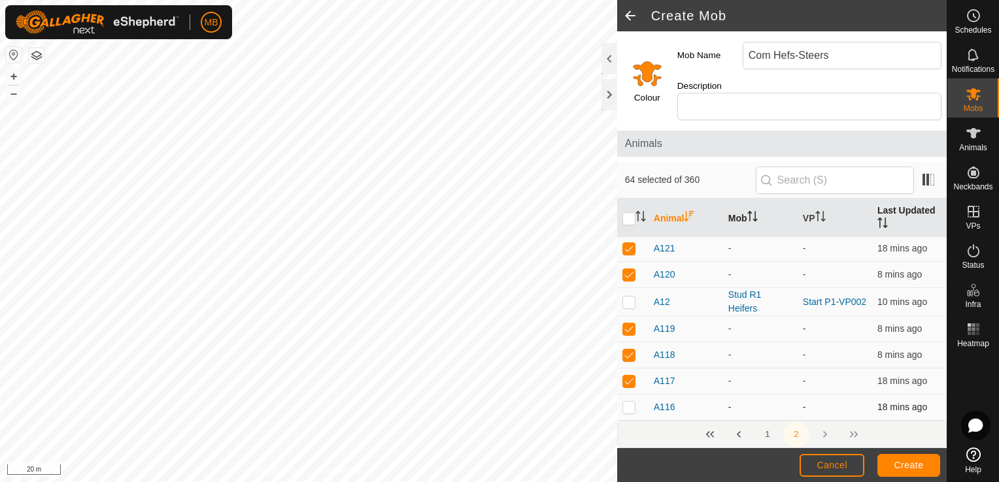
checkbox input "true"
click at [627, 250] on td at bounding box center [632, 251] width 31 height 26
checkbox input "true"
click at [627, 271] on p-checkbox at bounding box center [628, 276] width 13 height 10
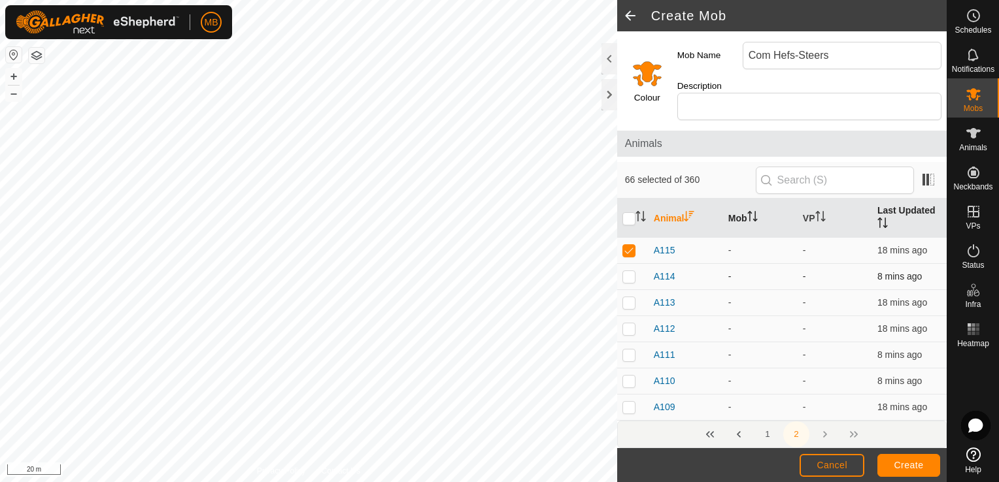
checkbox input "true"
click at [625, 297] on p-checkbox at bounding box center [628, 302] width 13 height 10
checkbox input "true"
click at [627, 323] on p-checkbox at bounding box center [628, 328] width 13 height 10
checkbox input "true"
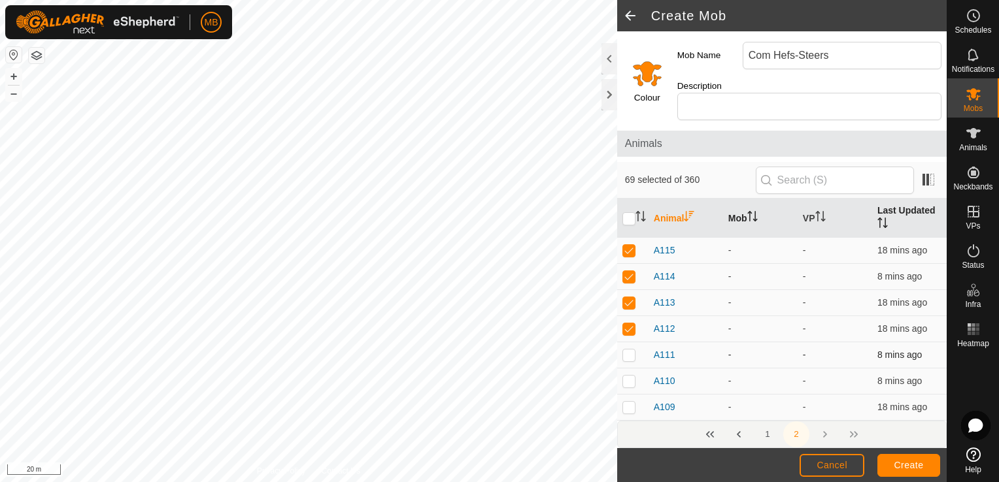
click at [627, 350] on p-checkbox at bounding box center [628, 355] width 13 height 10
checkbox input "true"
click at [627, 376] on p-checkbox at bounding box center [628, 381] width 13 height 10
checkbox input "true"
click at [627, 402] on p-checkbox at bounding box center [628, 407] width 13 height 10
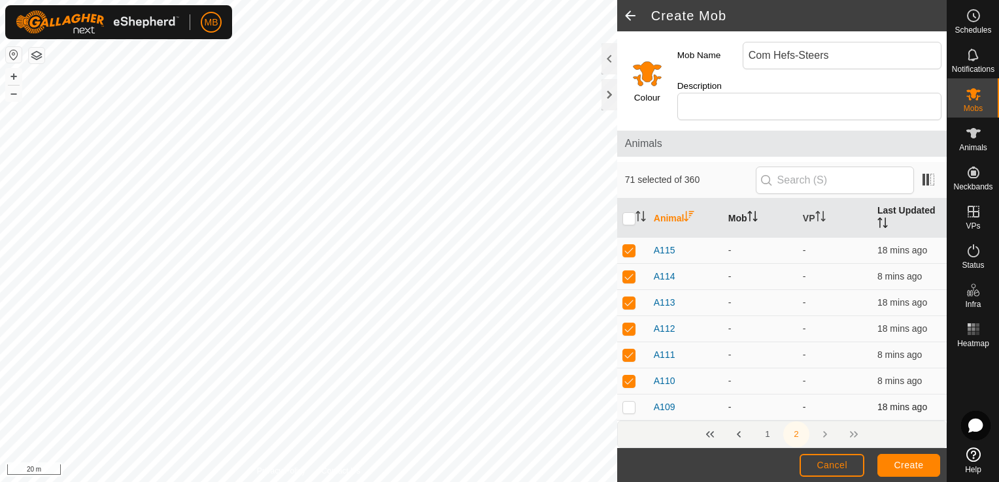
checkbox input "true"
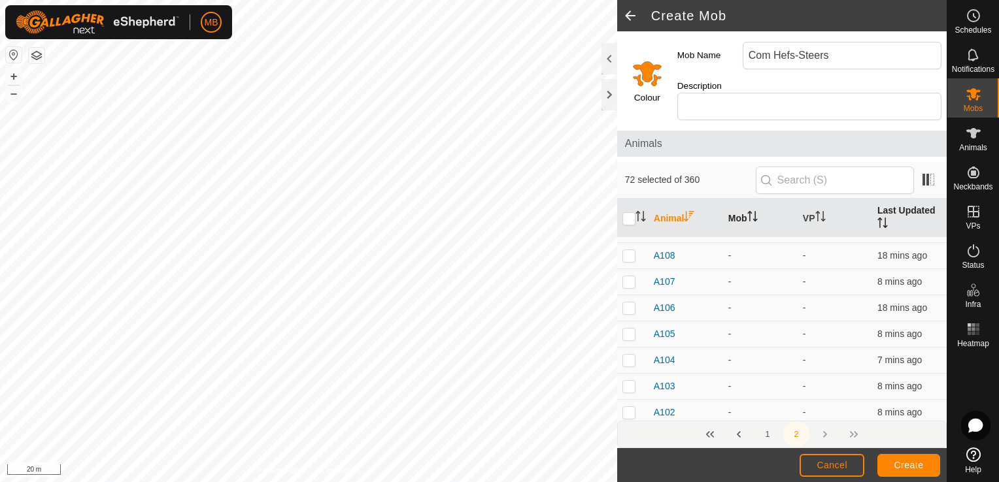
scroll to position [4059, 0]
click at [630, 246] on p-checkbox at bounding box center [628, 250] width 13 height 10
checkbox input "true"
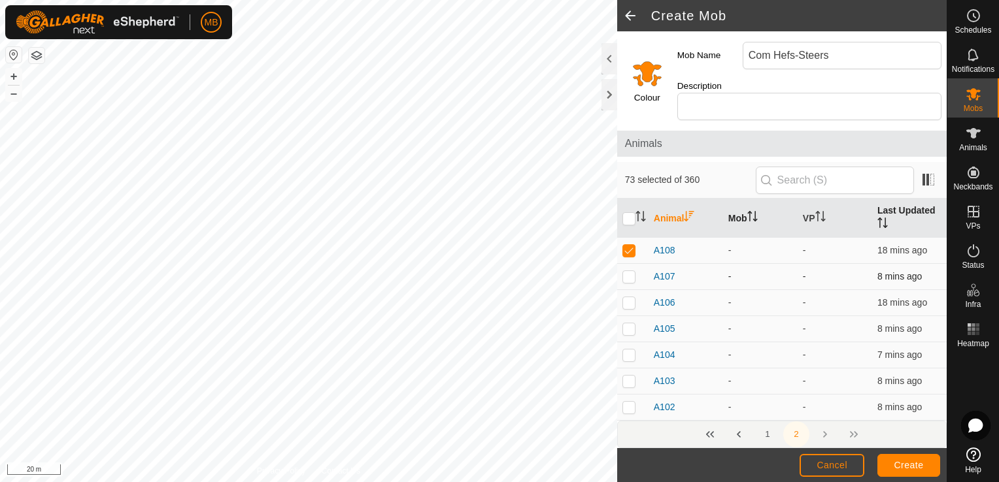
click at [629, 271] on p-checkbox at bounding box center [628, 276] width 13 height 10
checkbox input "true"
click at [629, 297] on p-checkbox at bounding box center [628, 302] width 13 height 10
checkbox input "true"
click at [629, 323] on p-checkbox at bounding box center [628, 328] width 13 height 10
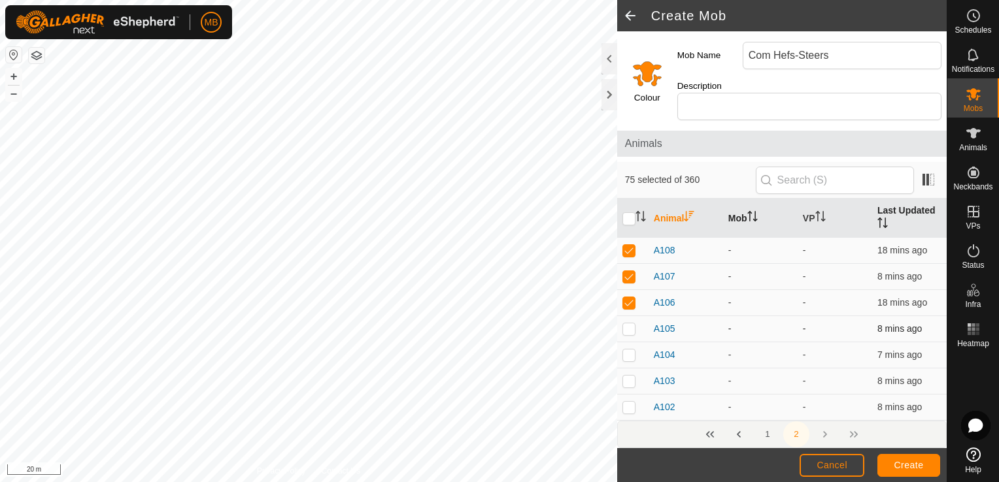
checkbox input "true"
click at [629, 350] on p-checkbox at bounding box center [628, 355] width 13 height 10
checkbox input "true"
click at [629, 376] on p-checkbox at bounding box center [628, 381] width 13 height 10
checkbox input "true"
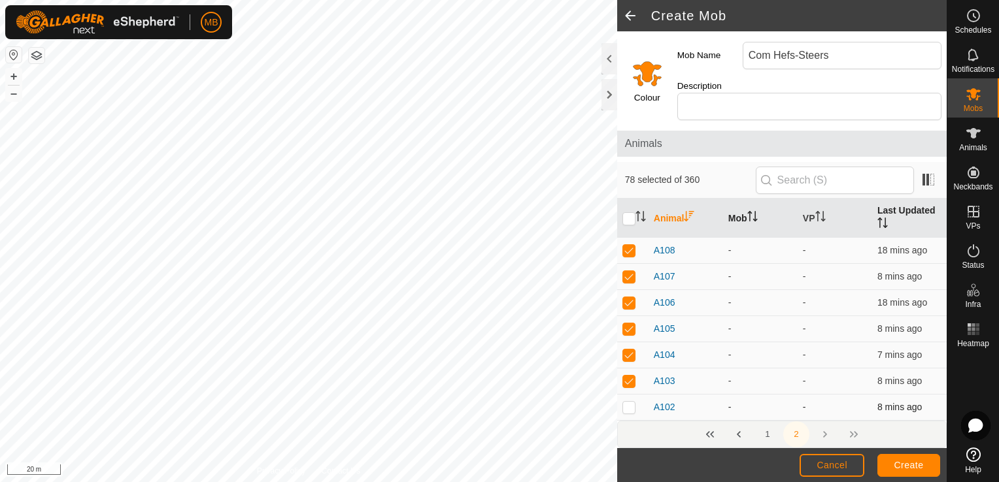
click at [630, 403] on p-checkbox at bounding box center [628, 407] width 13 height 10
checkbox input "true"
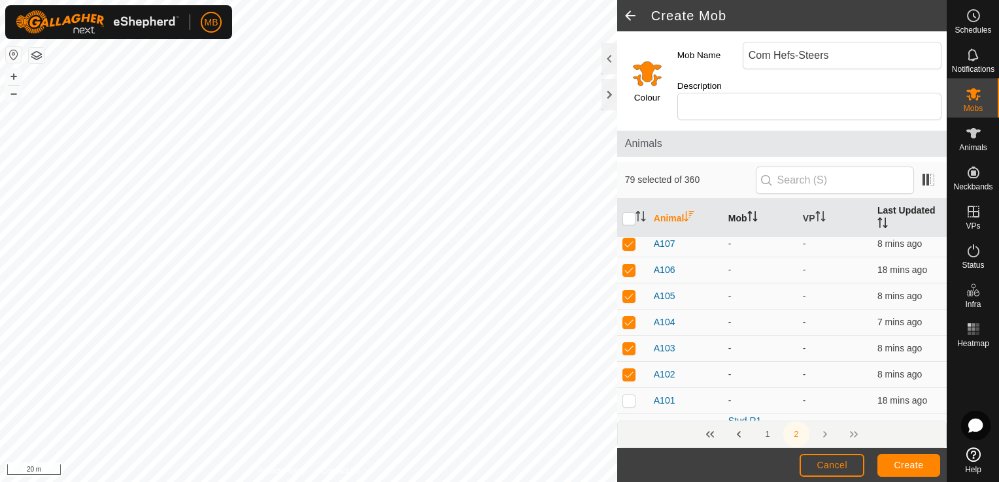
scroll to position [4106, 0]
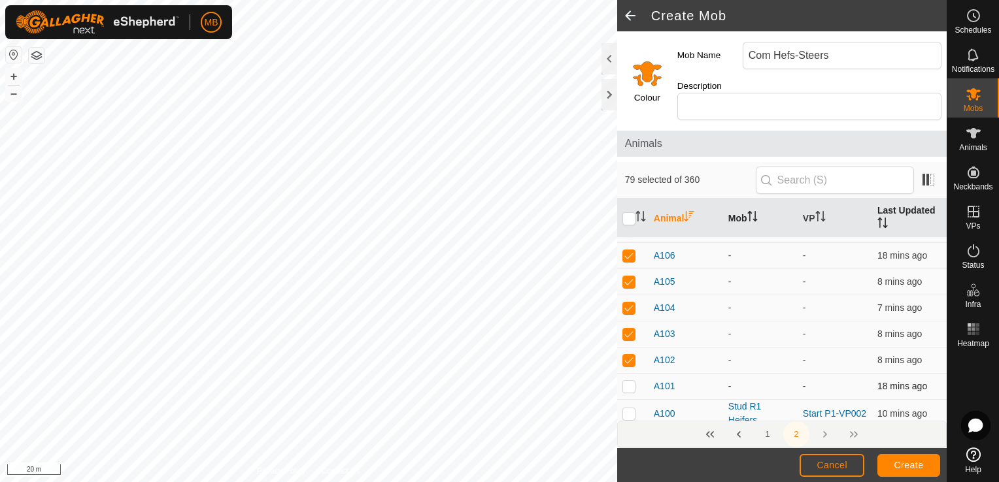
click at [627, 381] on p-checkbox at bounding box center [628, 386] width 13 height 10
checkbox input "true"
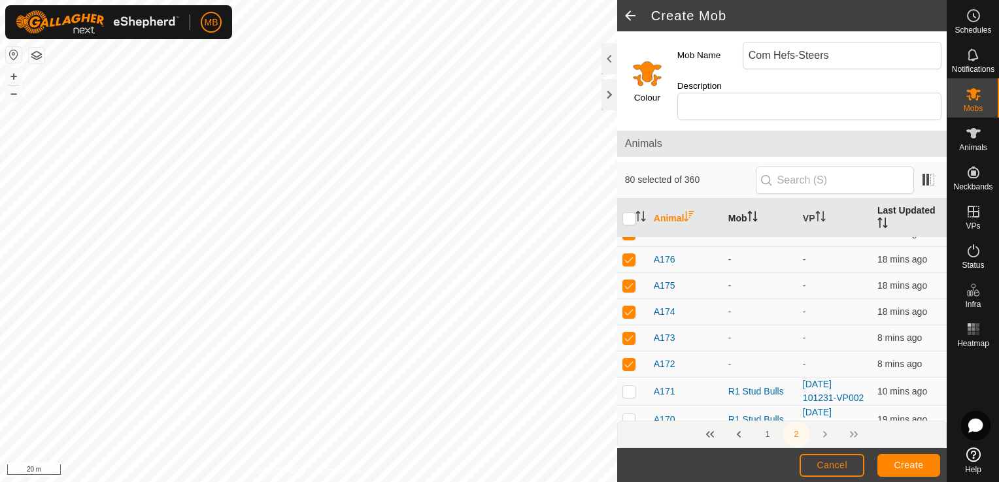
scroll to position [2036, 0]
click at [630, 389] on p-checkbox at bounding box center [628, 394] width 13 height 10
checkbox input "true"
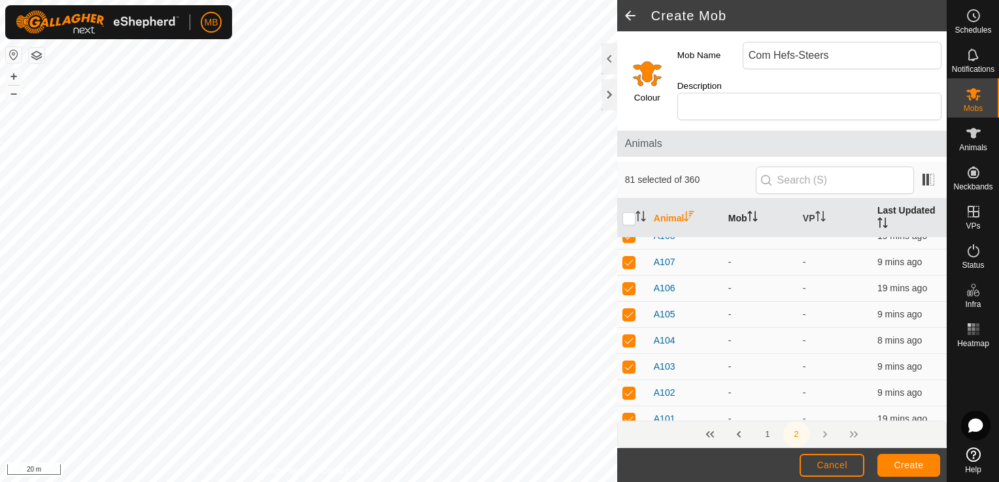
scroll to position [4106, 0]
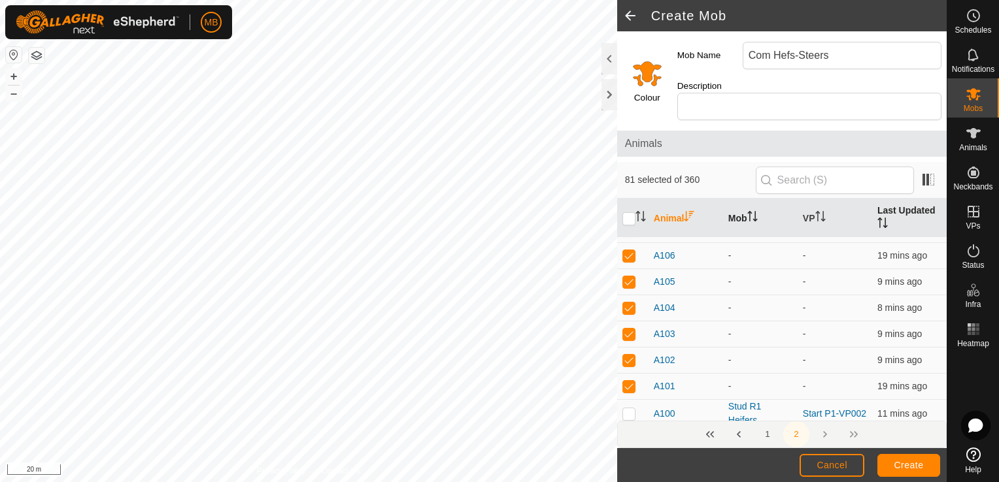
click at [763, 433] on button "1" at bounding box center [767, 434] width 26 height 26
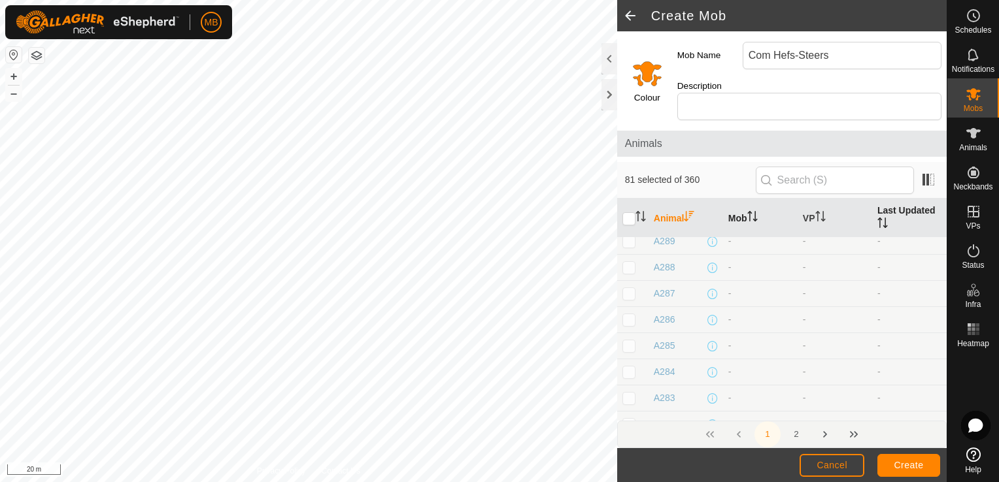
checkbox input "true"
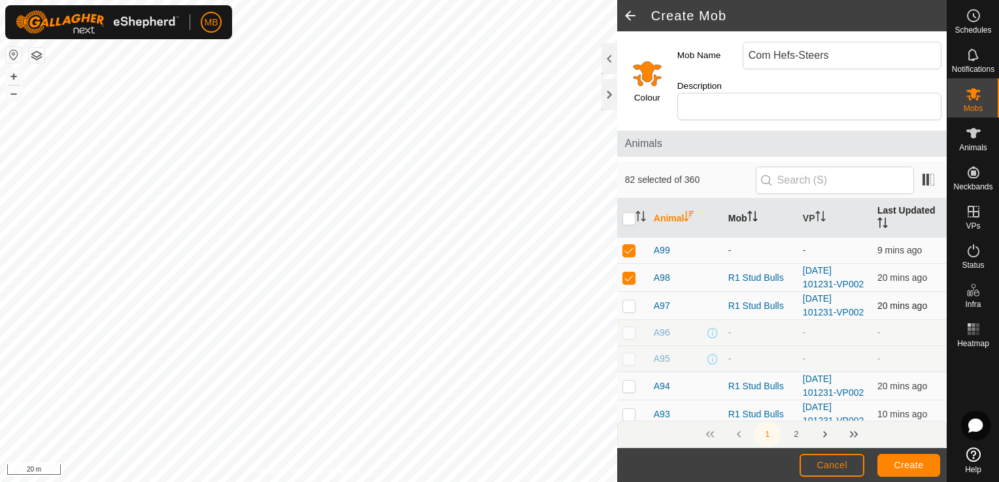
click at [629, 301] on p-checkbox at bounding box center [628, 306] width 13 height 10
checkbox input "true"
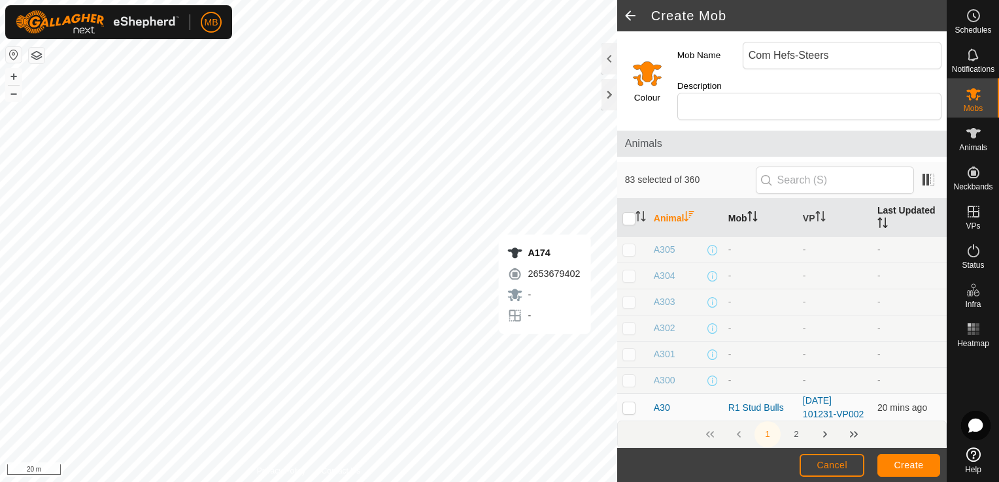
scroll to position [3676, 0]
click at [631, 350] on p-checkbox at bounding box center [628, 355] width 13 height 10
checkbox input "true"
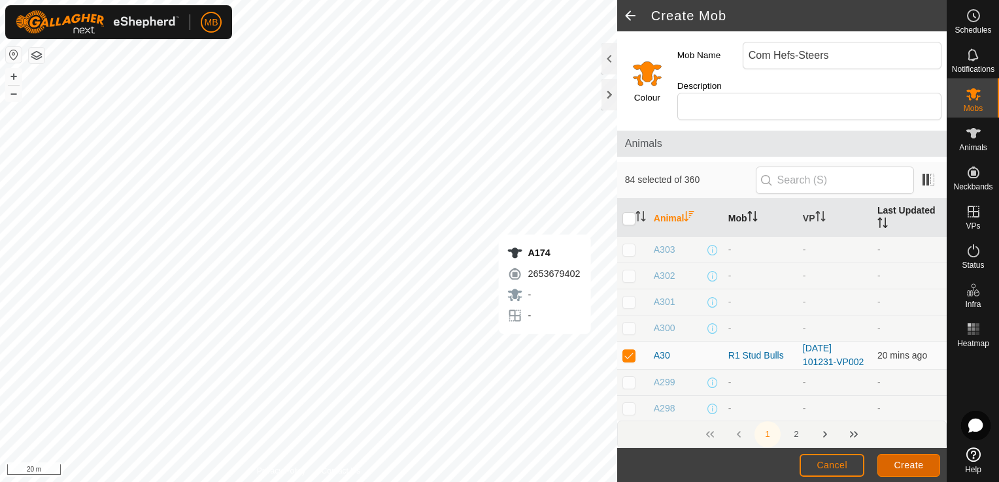
click at [897, 465] on span "Create" at bounding box center [908, 465] width 29 height 10
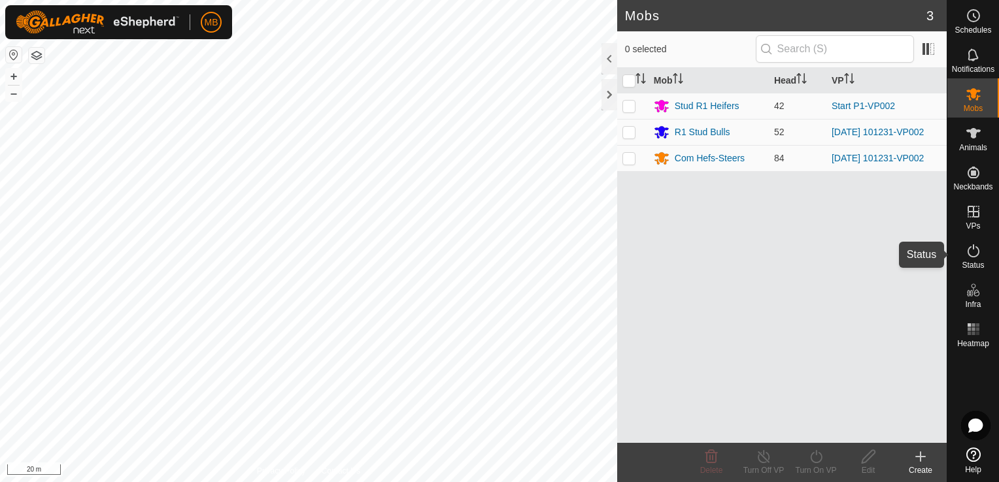
click at [969, 256] on icon at bounding box center [973, 251] width 16 height 16
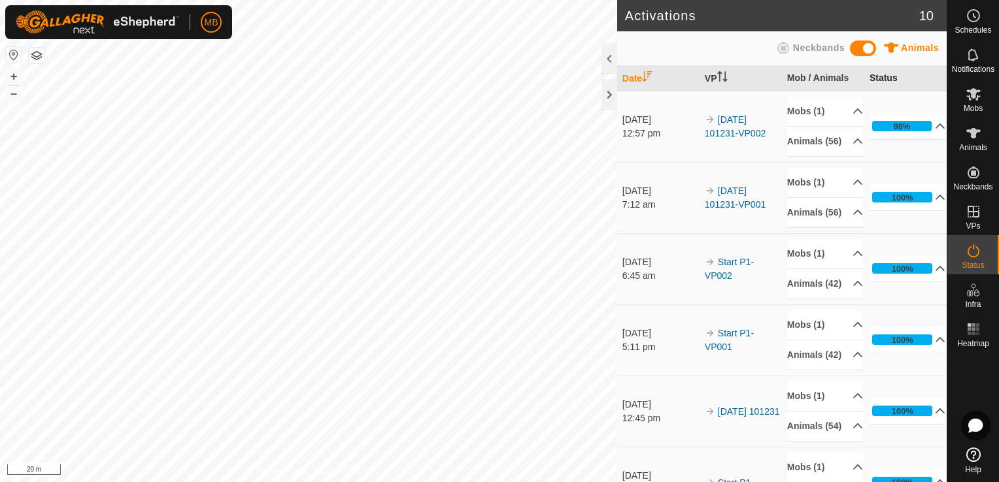
click at [873, 76] on th "Status" at bounding box center [905, 78] width 82 height 25
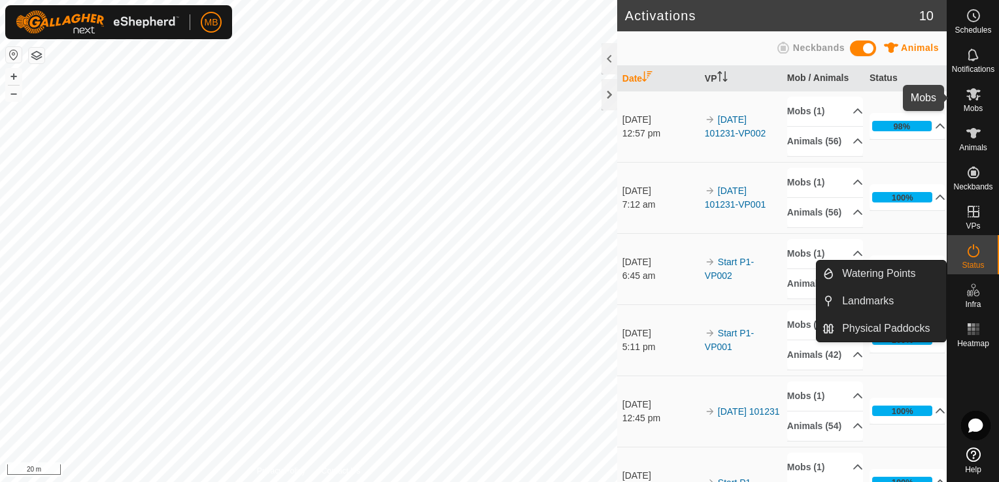
click at [968, 105] on span "Mobs" at bounding box center [972, 109] width 19 height 8
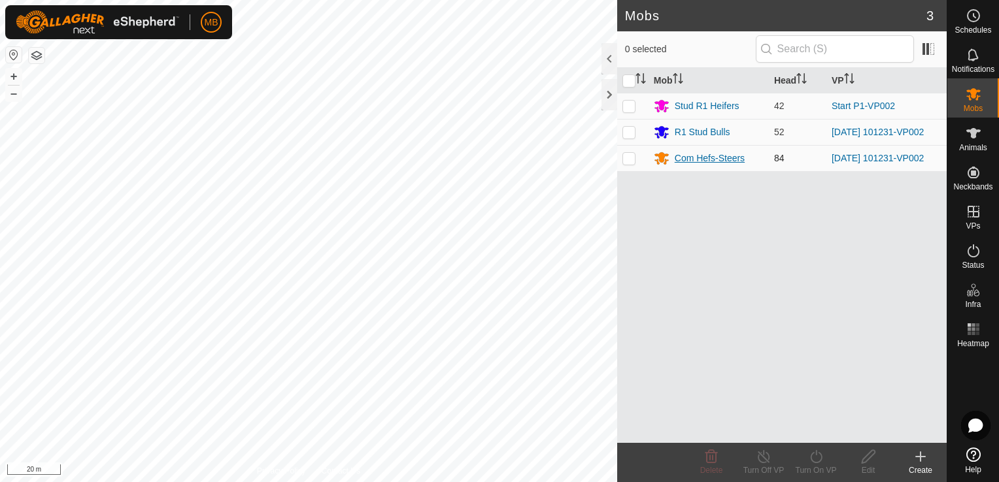
click at [735, 161] on div "Com Hefs-Steers" at bounding box center [709, 159] width 70 height 14
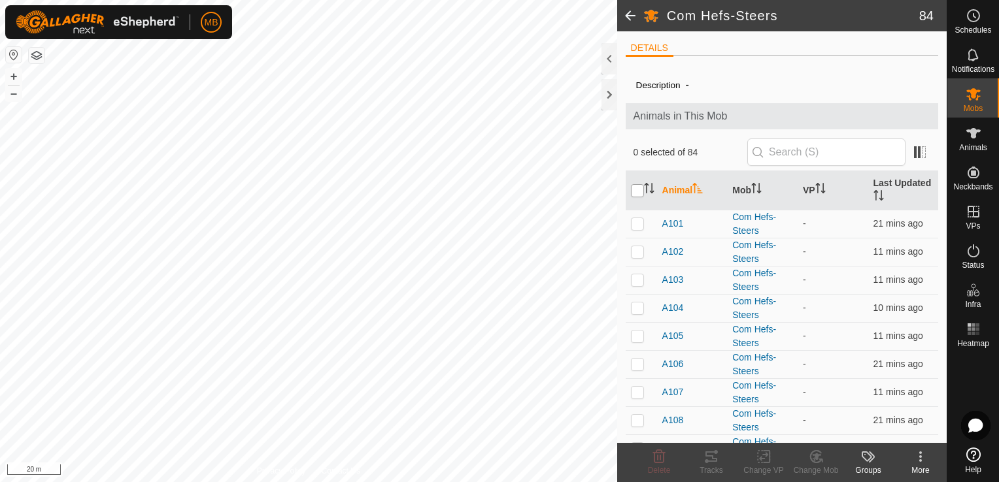
click at [636, 191] on input "checkbox" at bounding box center [637, 190] width 13 height 13
checkbox input "true"
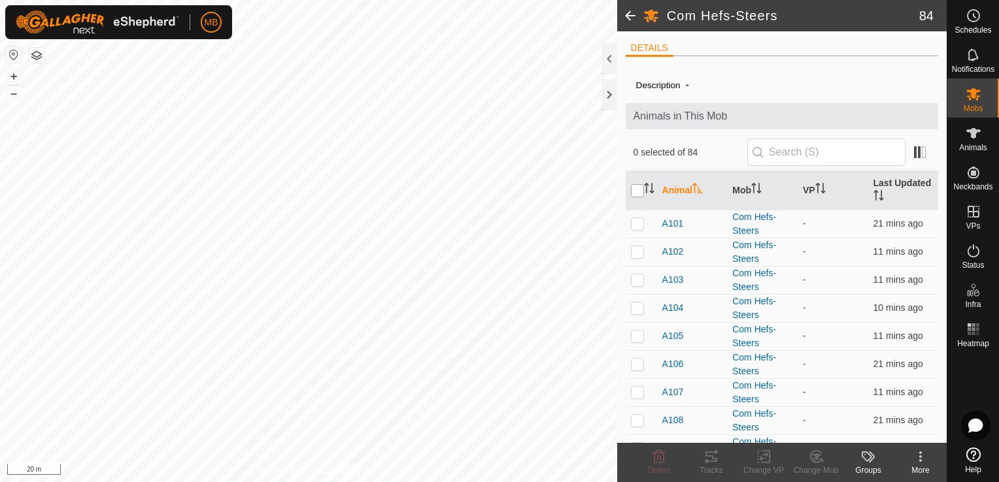
checkbox input "true"
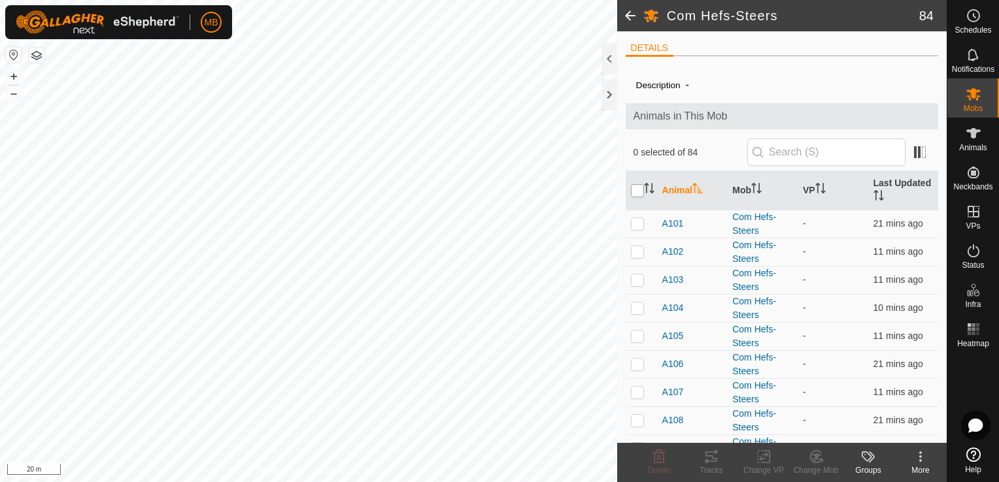
checkbox input "true"
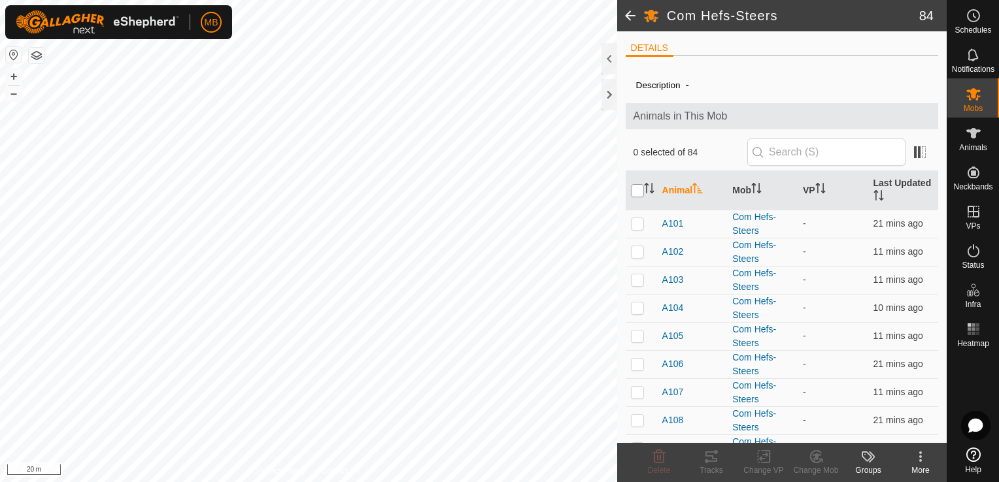
checkbox input "true"
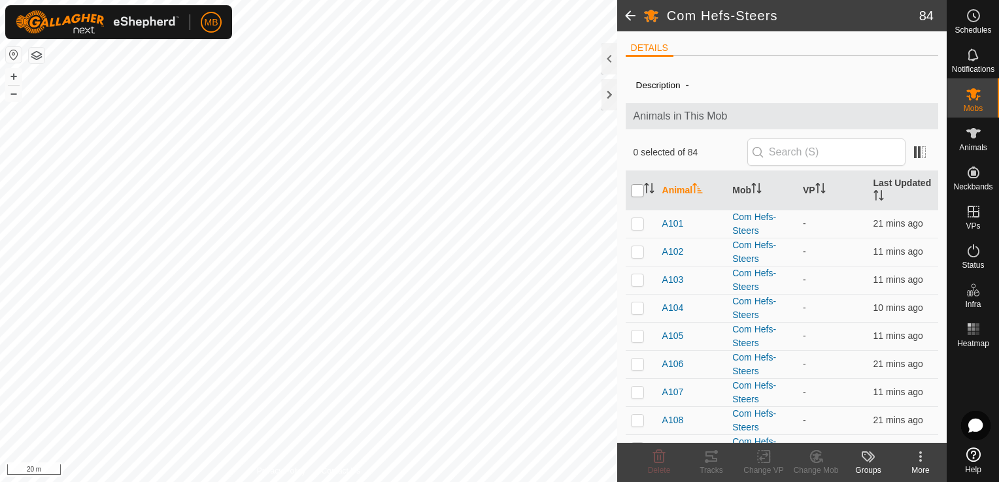
checkbox input "true"
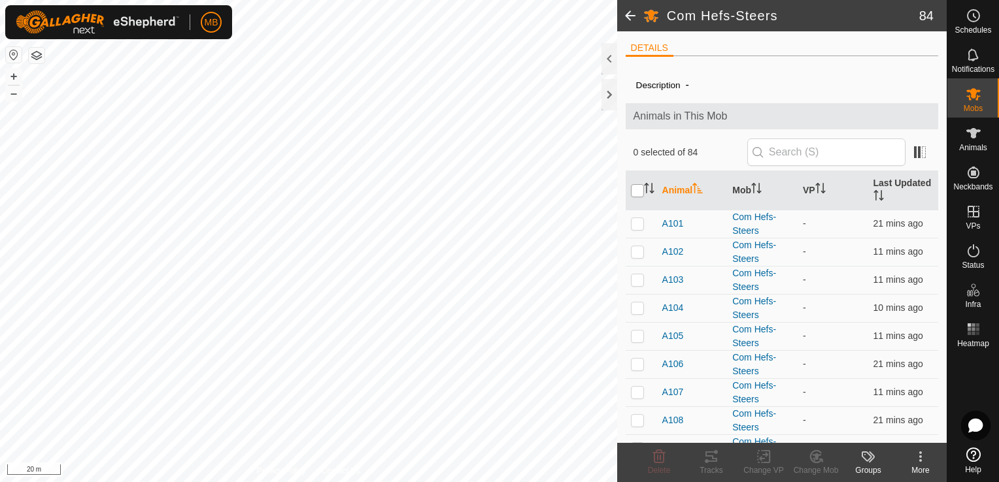
checkbox input "true"
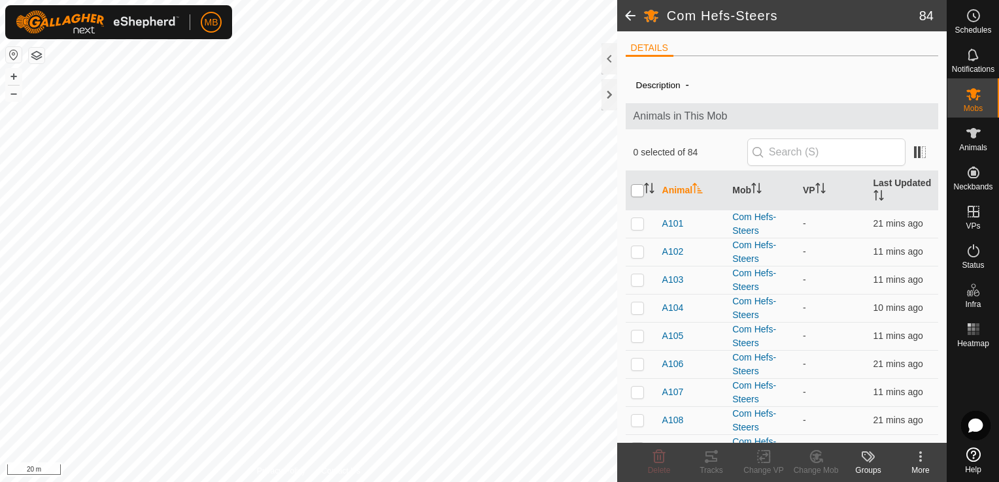
checkbox input "true"
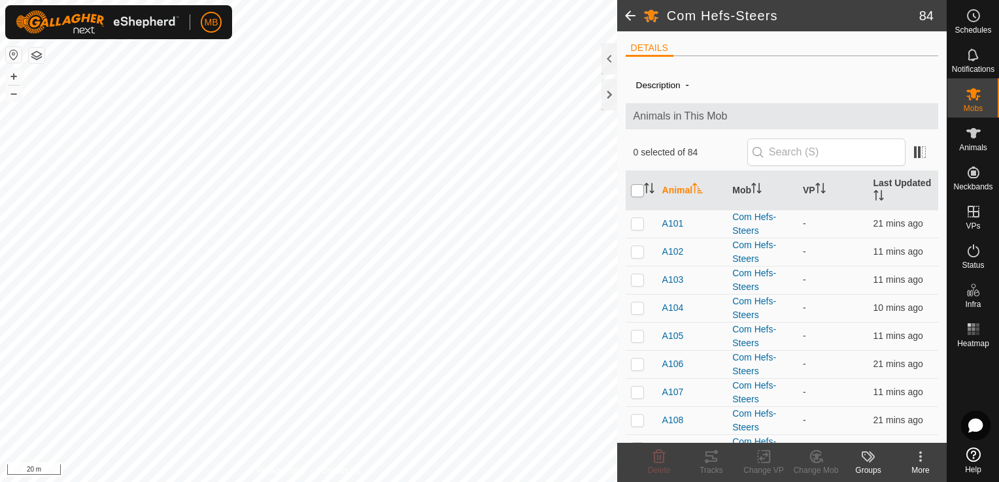
checkbox input "true"
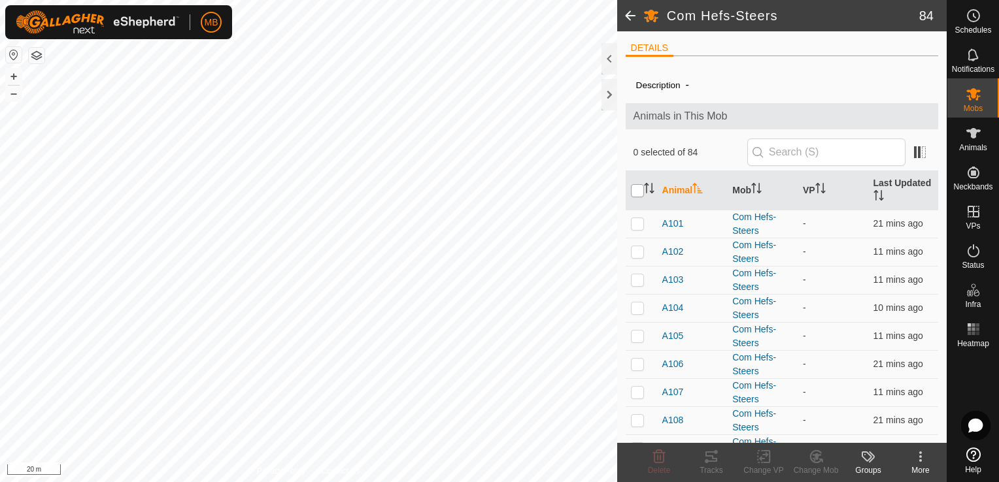
checkbox input "true"
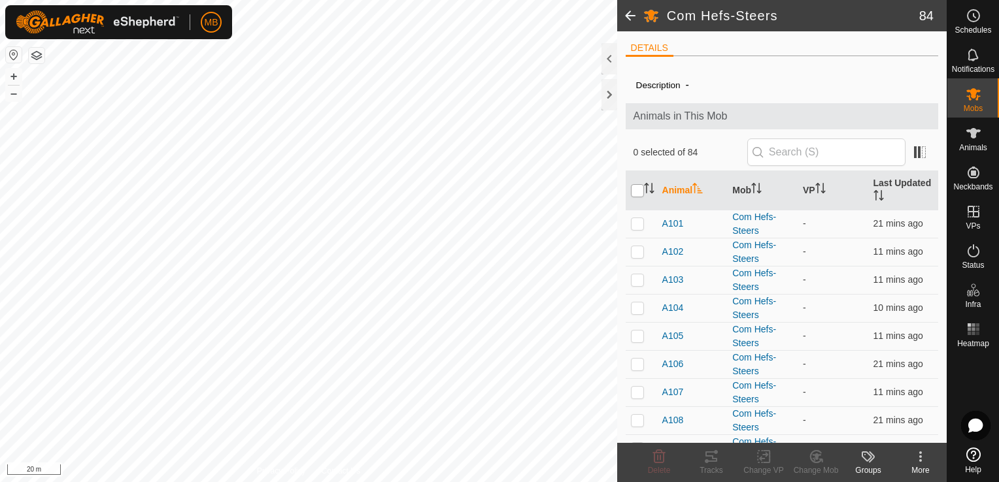
checkbox input "true"
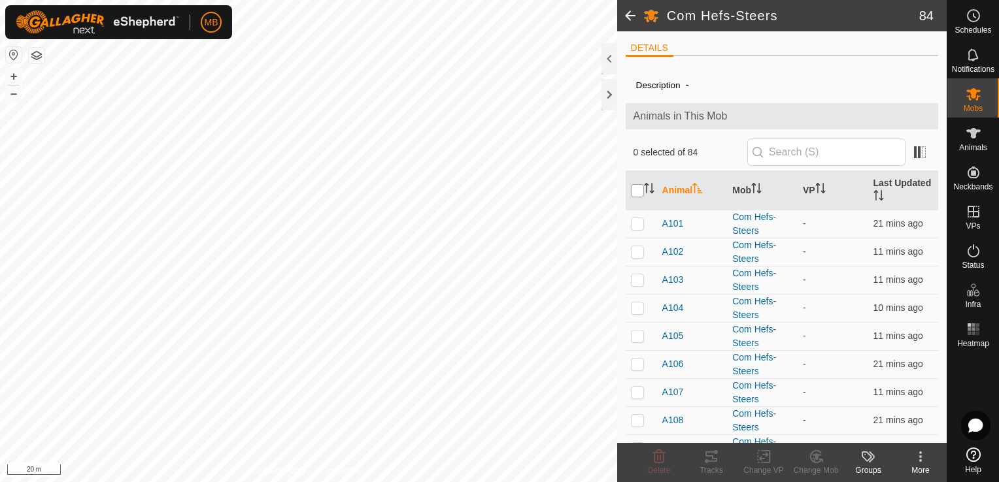
checkbox input "true"
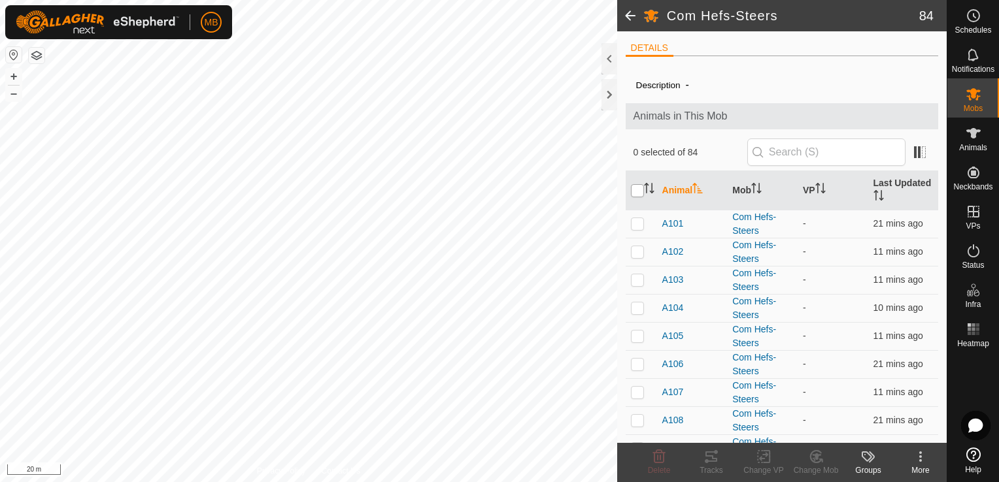
checkbox input "true"
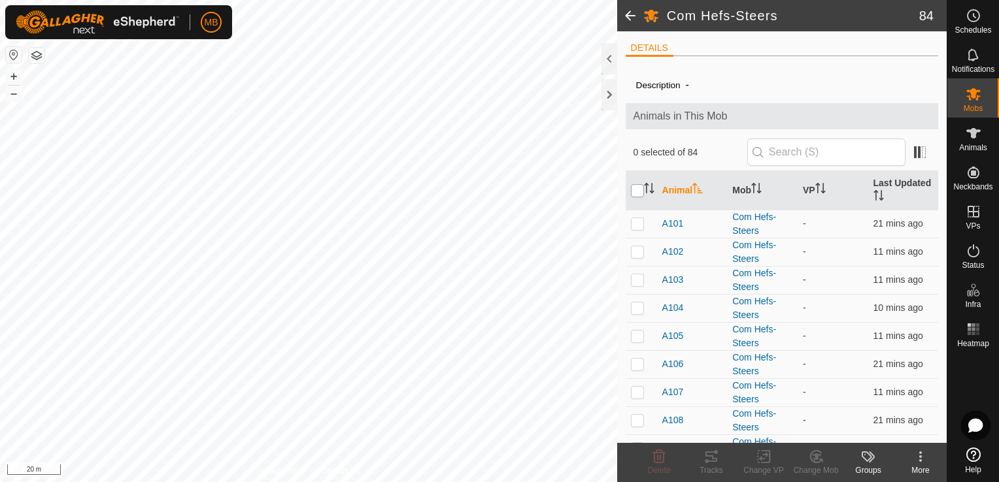
checkbox input "true"
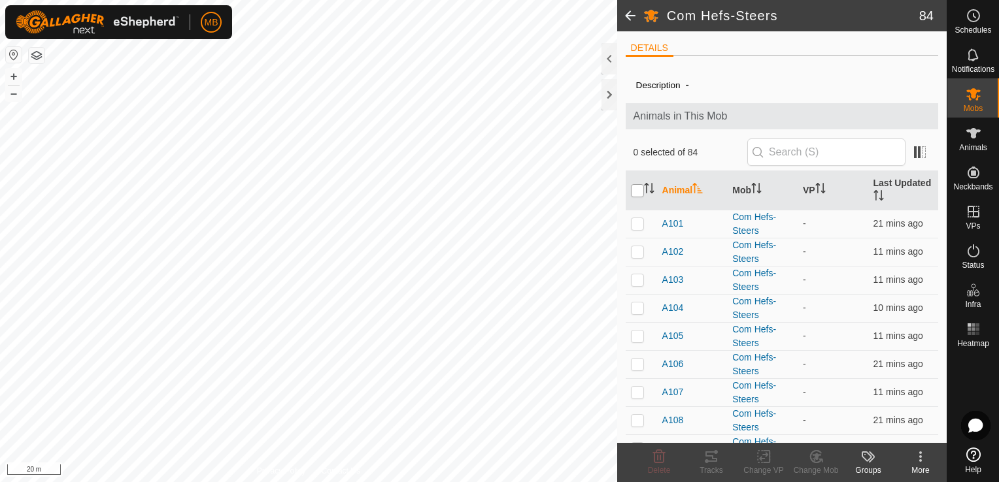
checkbox input "true"
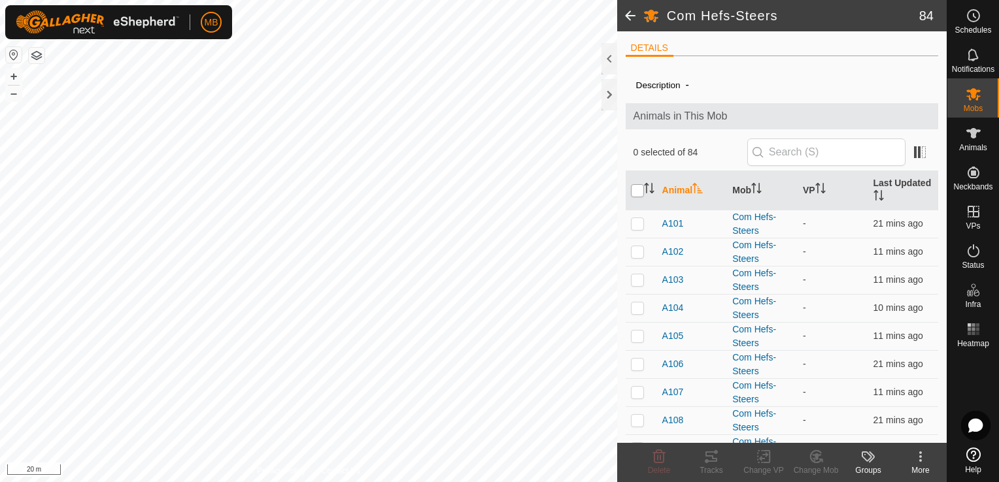
checkbox input "true"
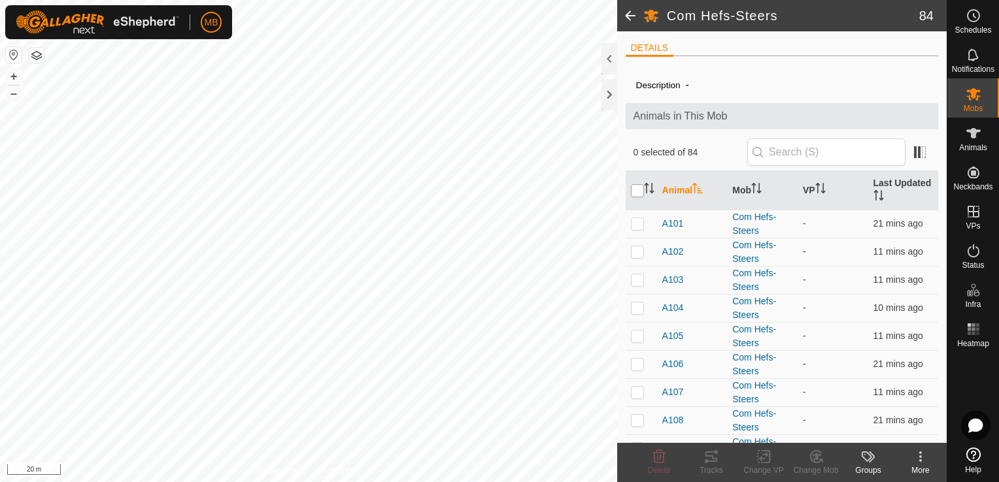
checkbox input "true"
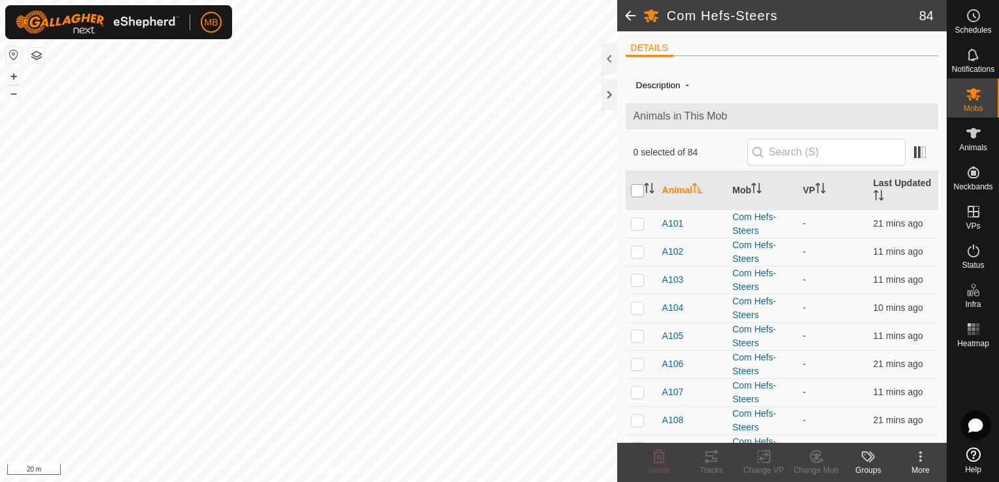
checkbox input "true"
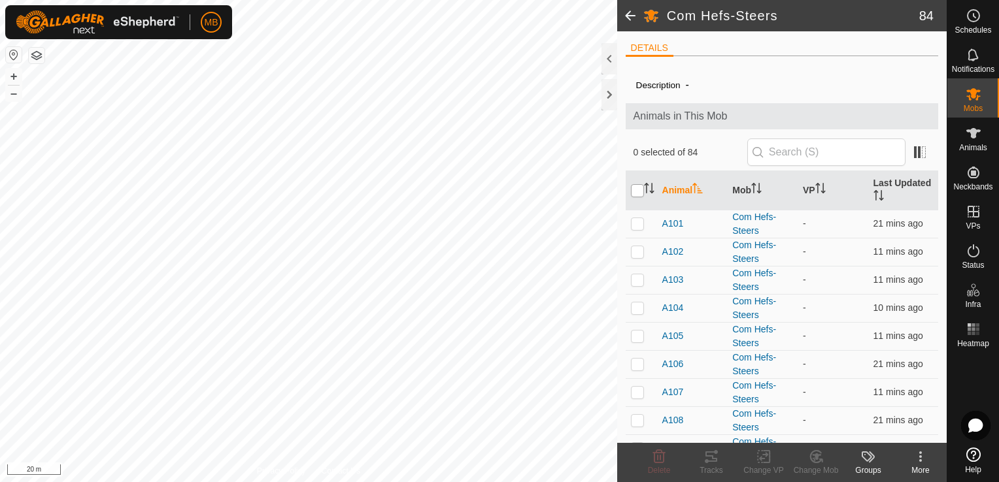
checkbox input "true"
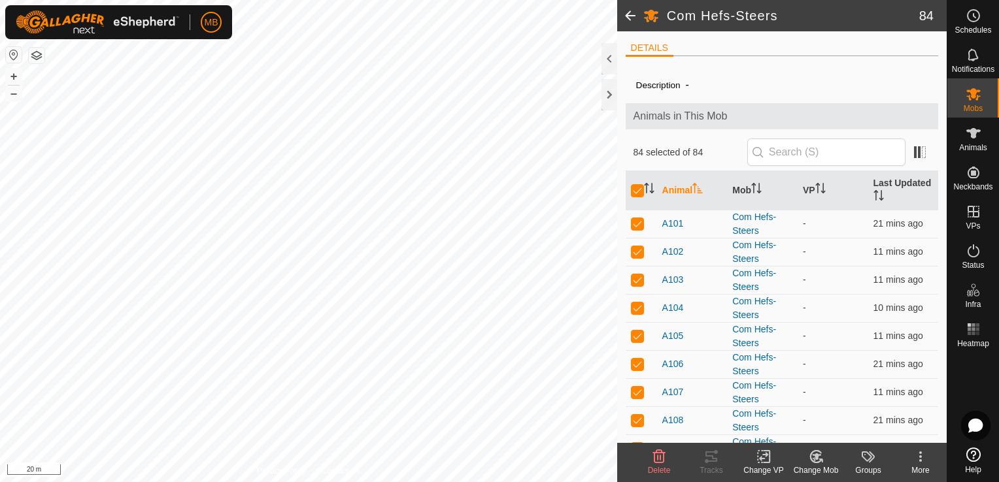
click at [763, 463] on icon at bounding box center [766, 457] width 6 height 12
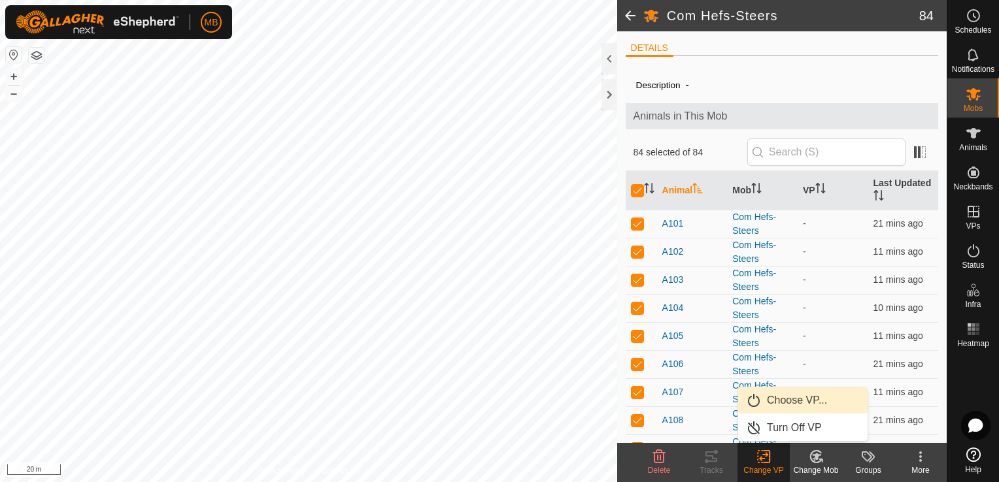
click at [782, 399] on link "Choose VP..." at bounding box center [802, 401] width 129 height 26
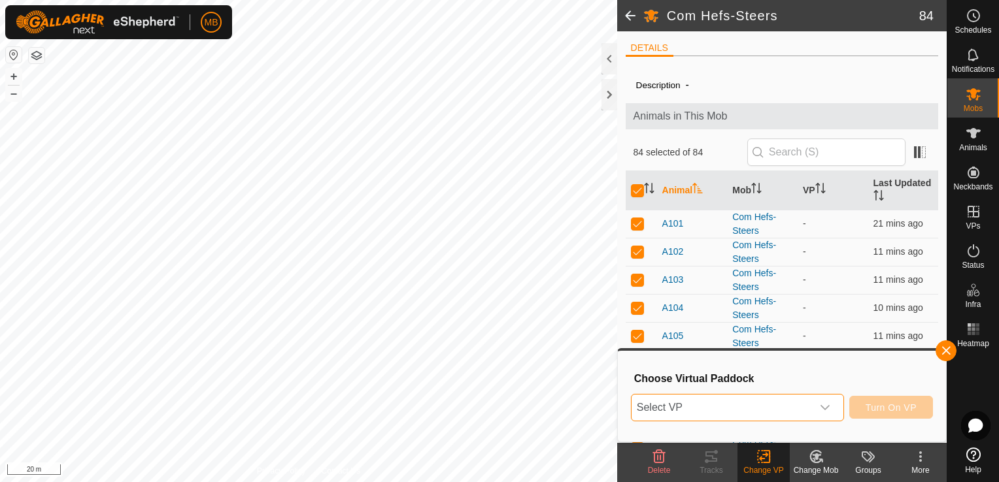
click at [795, 405] on span "Select VP" at bounding box center [721, 408] width 180 height 26
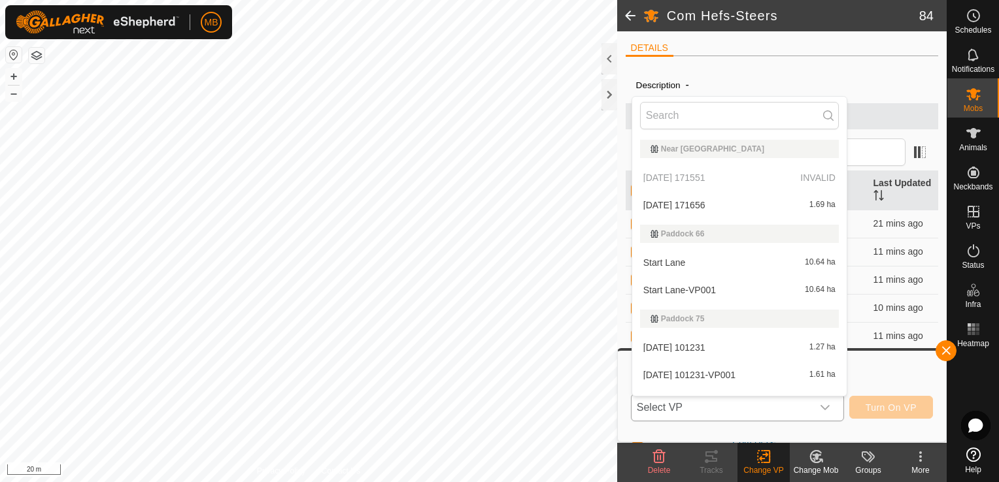
scroll to position [20, 0]
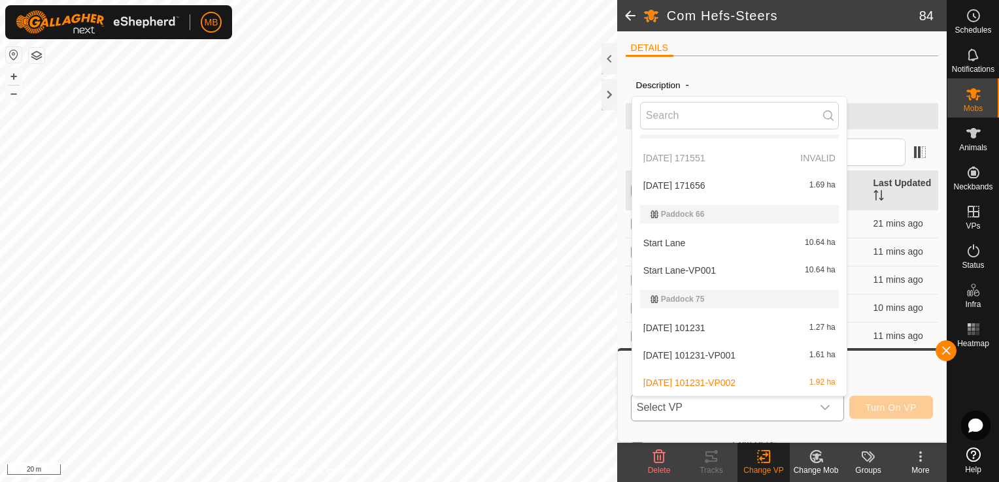
click at [759, 182] on li "[DATE] 171656 1.69 ha" at bounding box center [739, 186] width 214 height 26
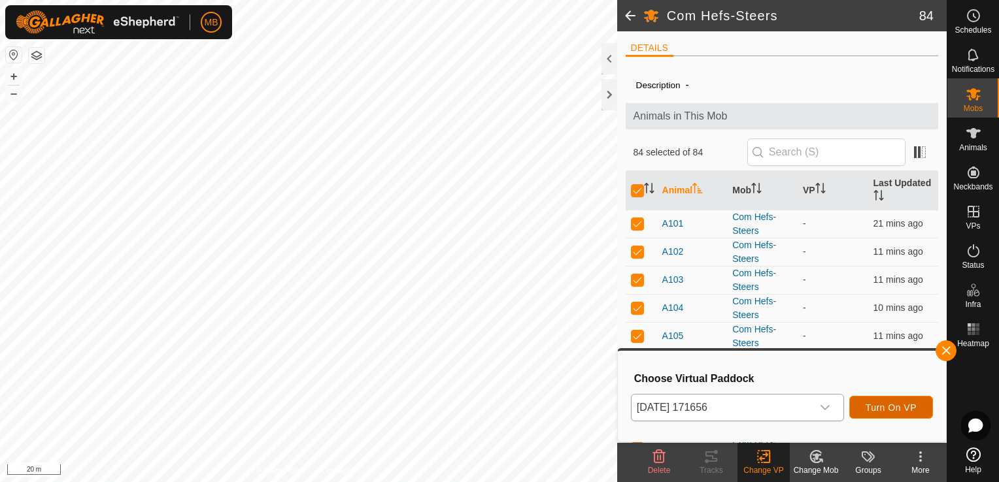
click at [876, 405] on span "Turn On VP" at bounding box center [890, 408] width 51 height 10
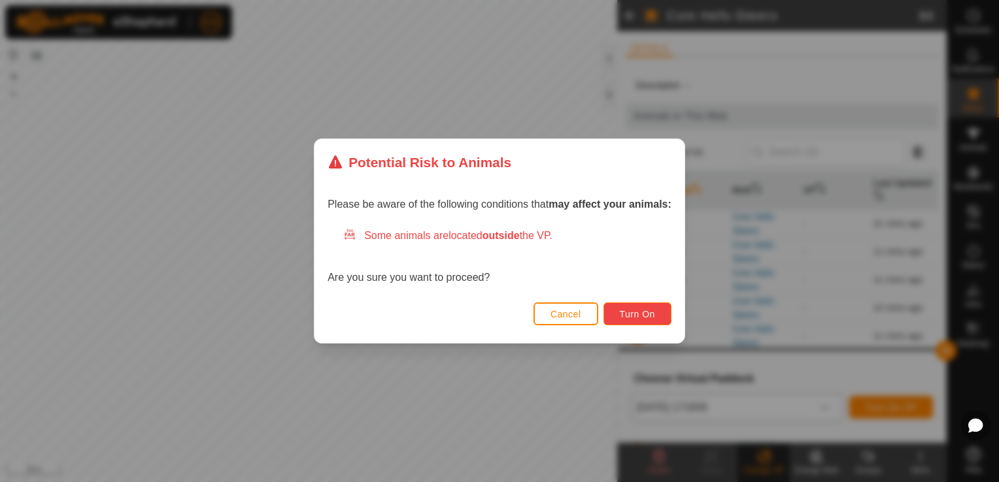
click at [631, 310] on span "Turn On" at bounding box center [637, 314] width 35 height 10
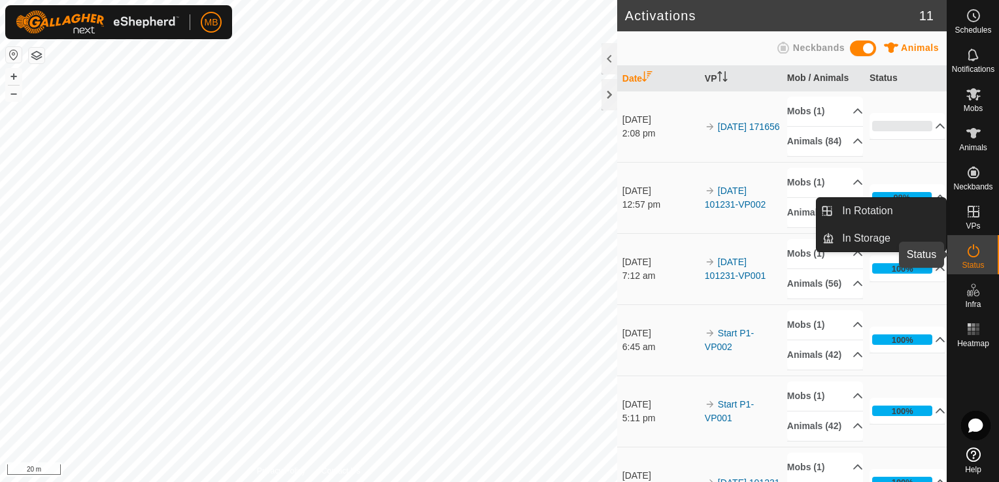
click at [974, 249] on icon at bounding box center [973, 251] width 16 height 16
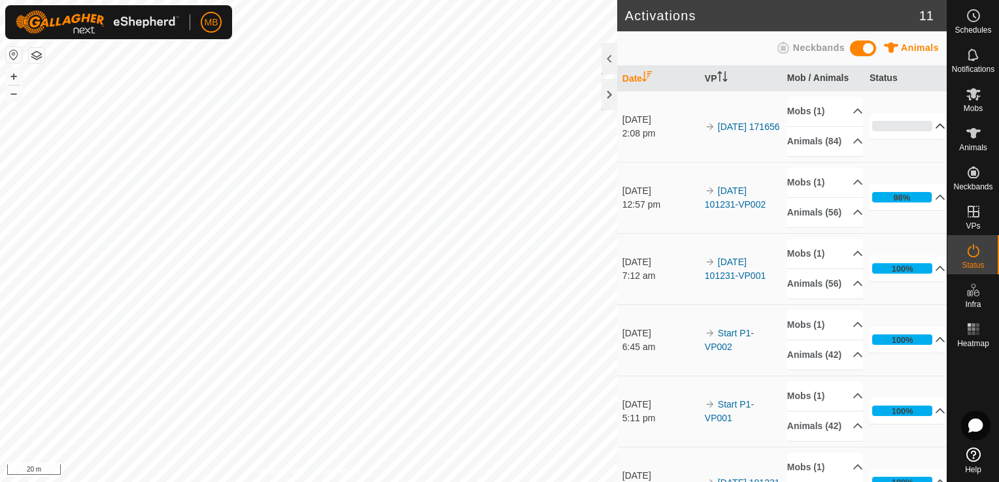
click at [906, 130] on p-accordion-header "0%" at bounding box center [907, 126] width 76 height 26
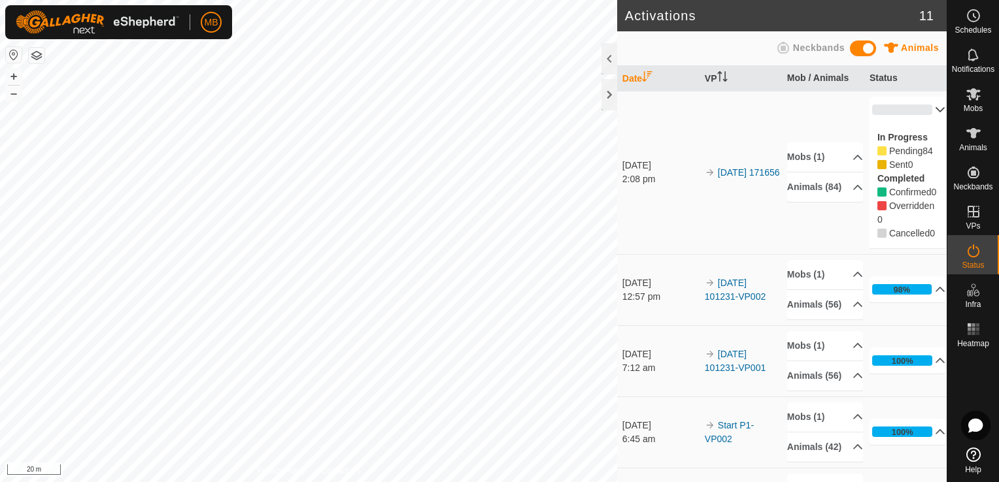
click at [913, 106] on p-accordion-header "0%" at bounding box center [907, 110] width 76 height 26
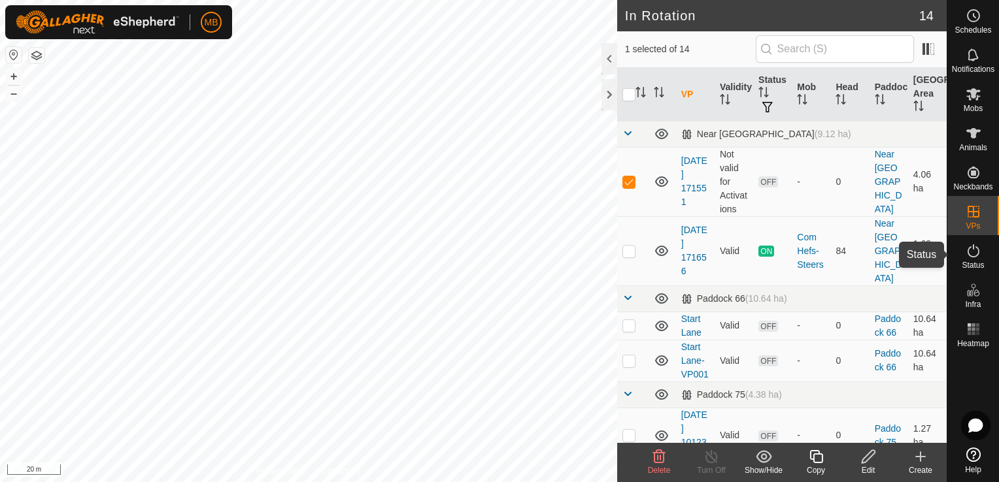
click at [973, 258] on icon at bounding box center [973, 251] width 16 height 16
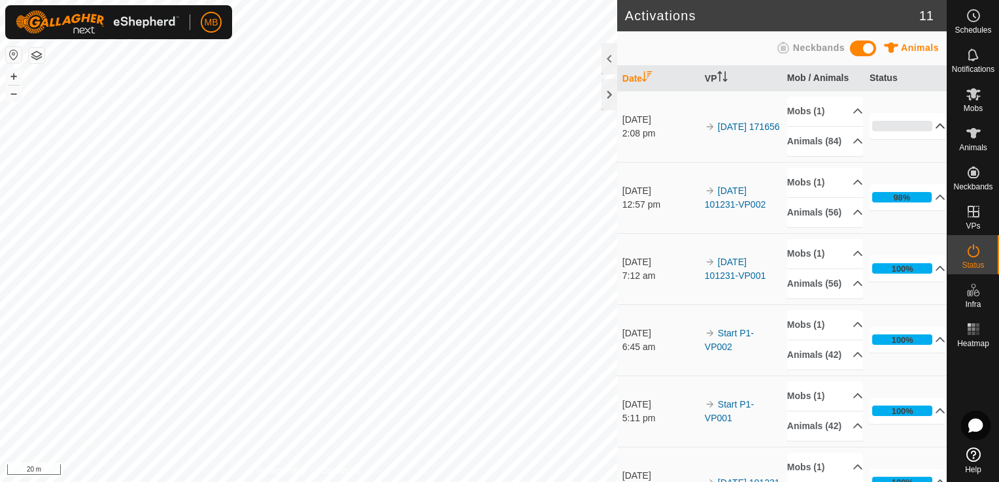
click at [914, 132] on p-accordion-header "0%" at bounding box center [907, 126] width 76 height 26
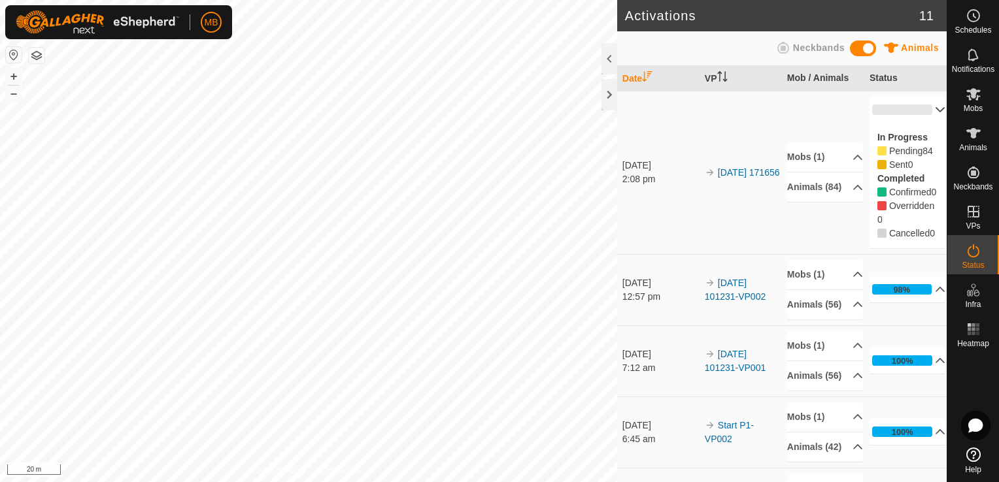
click at [925, 108] on p-accordion-header "0%" at bounding box center [907, 110] width 76 height 26
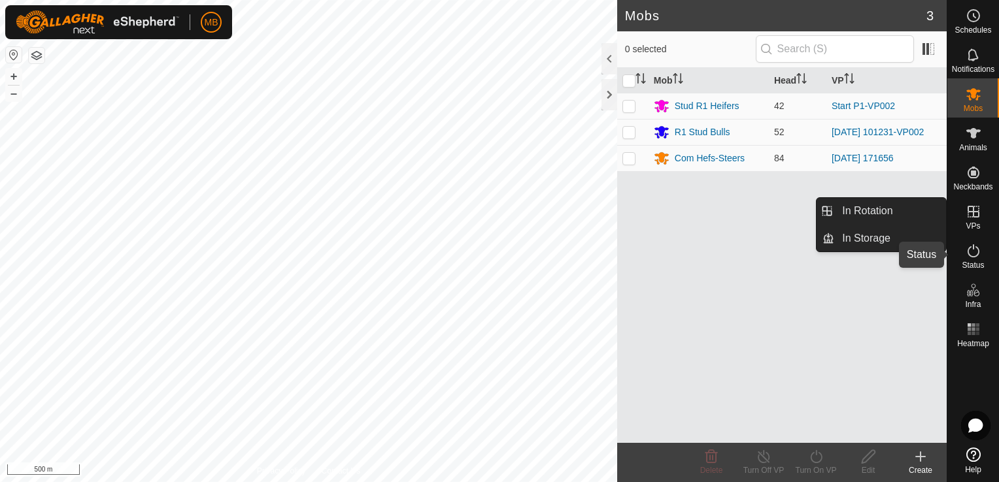
click at [968, 248] on icon at bounding box center [973, 250] width 12 height 13
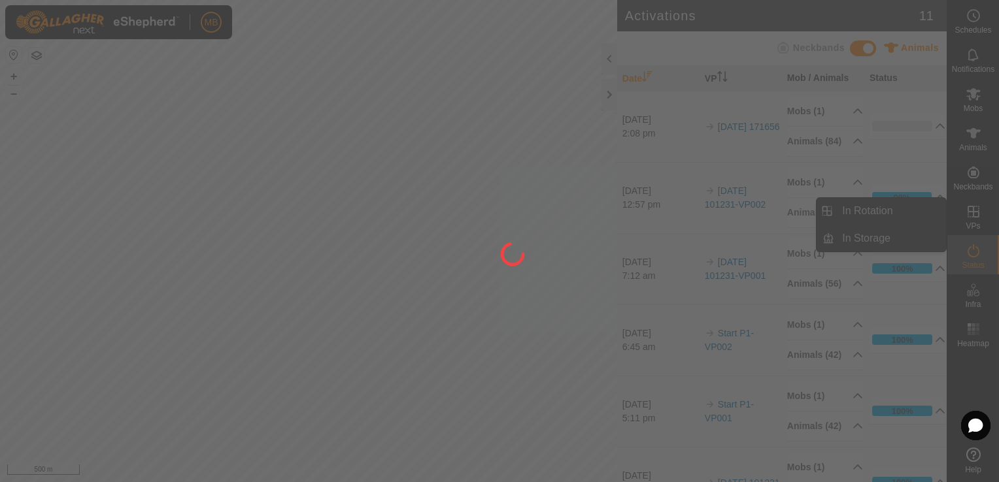
click at [923, 212] on div at bounding box center [499, 241] width 999 height 482
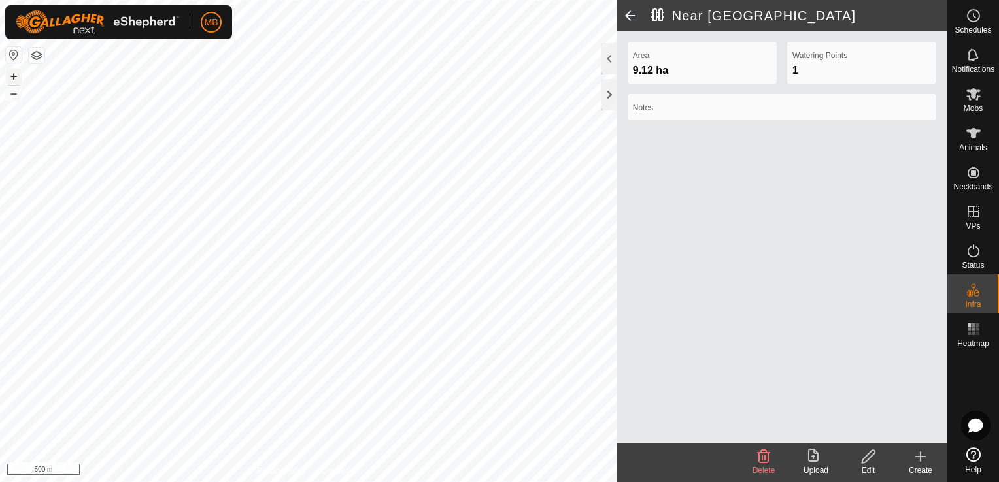
click at [10, 80] on button "+" at bounding box center [14, 77] width 16 height 16
click at [12, 72] on button "+" at bounding box center [14, 77] width 16 height 16
click at [970, 98] on icon at bounding box center [973, 94] width 16 height 16
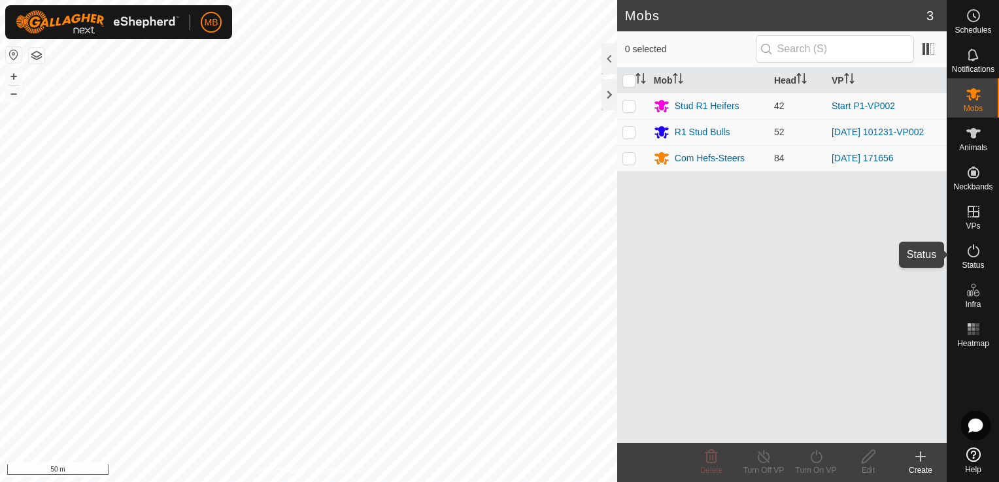
click at [968, 259] on es-activation-svg-icon at bounding box center [973, 250] width 24 height 21
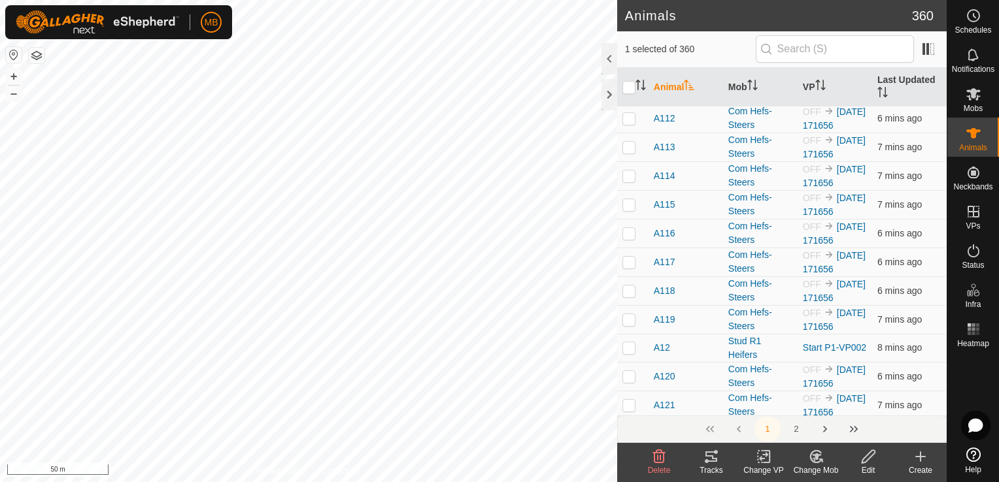
scroll to position [366, 0]
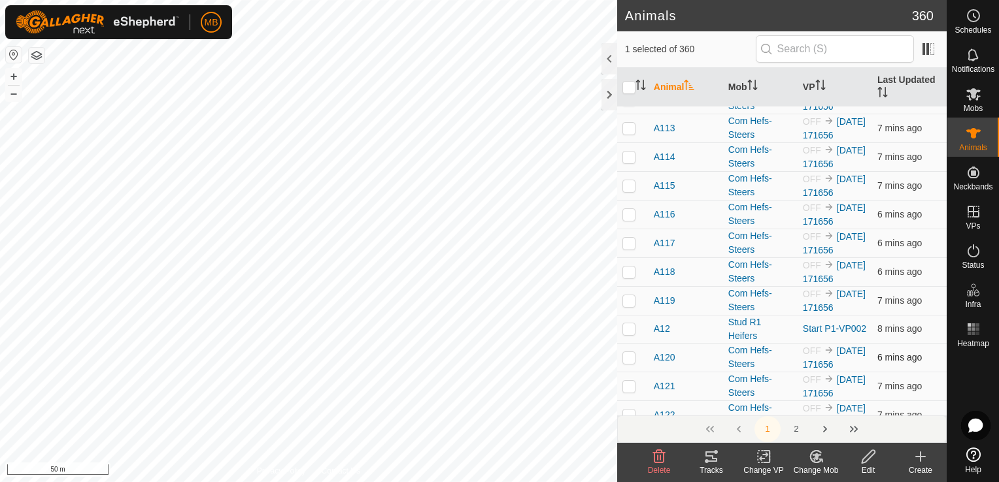
click at [823, 345] on img at bounding box center [828, 350] width 10 height 10
checkbox input "true"
checkbox input "false"
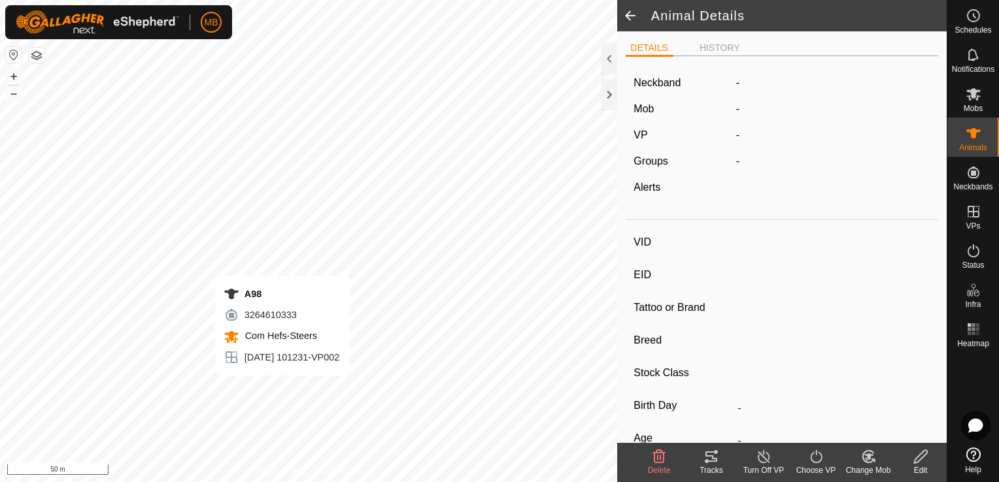
type input "A98"
type input "-"
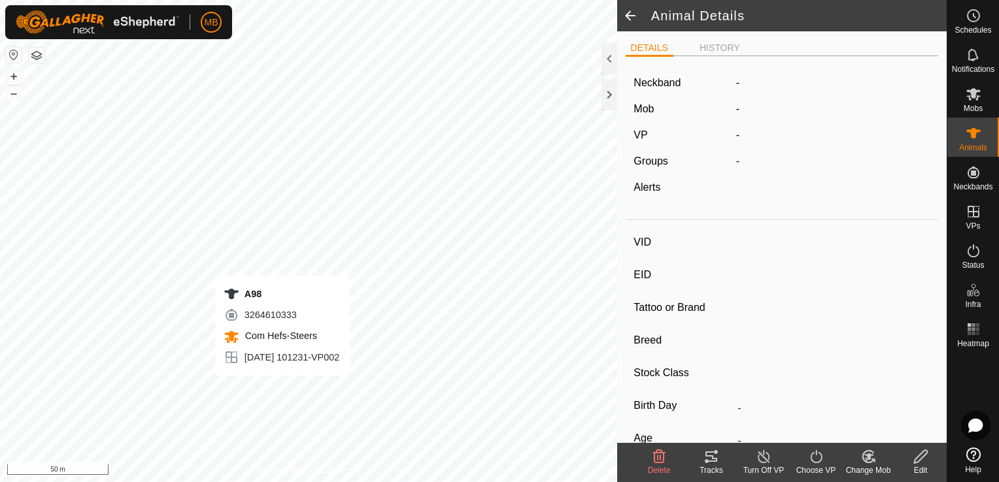
type input "-"
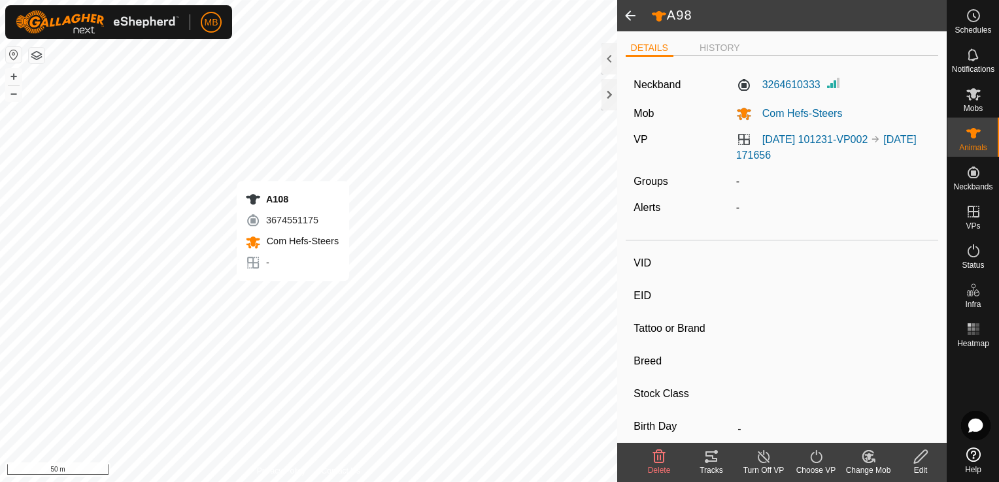
type input "A108"
type input "-"
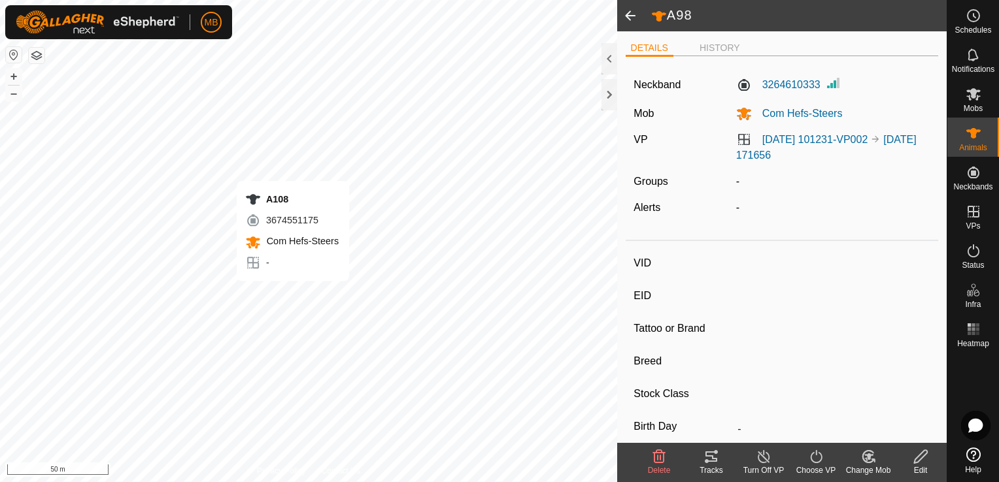
type input "-"
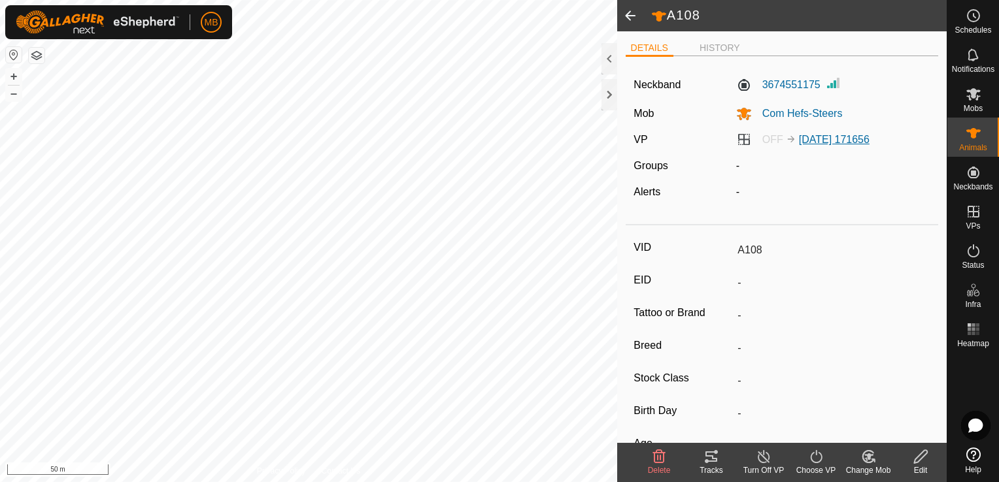
click at [812, 144] on link "[DATE] 171656" at bounding box center [834, 139] width 71 height 11
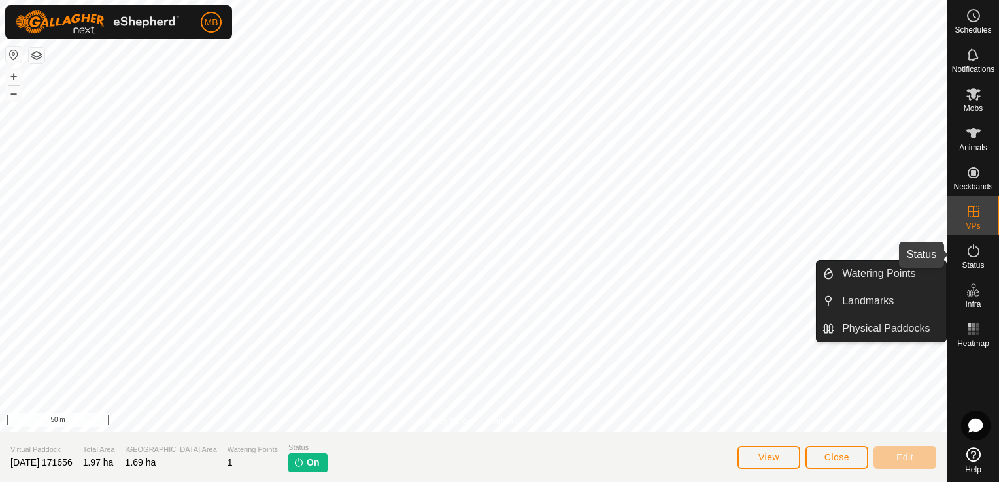
click at [962, 255] on es-activation-svg-icon at bounding box center [973, 250] width 24 height 21
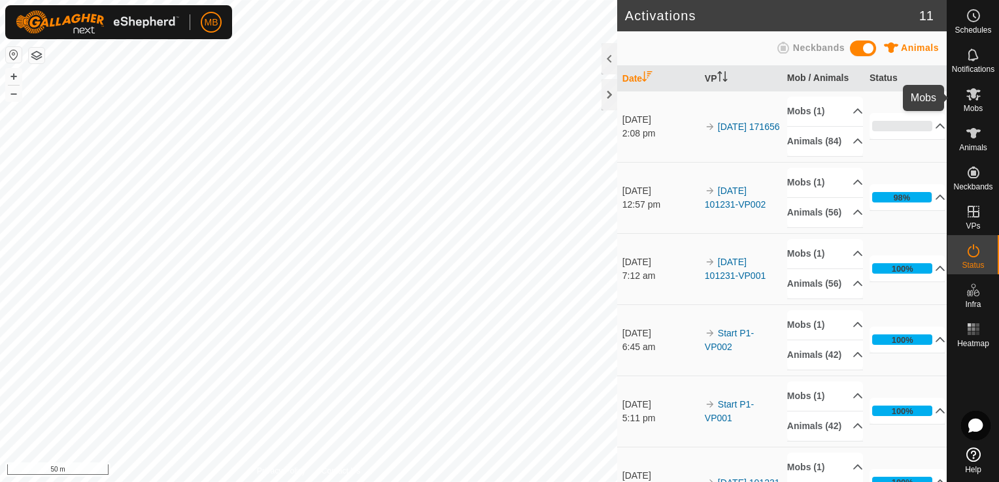
click at [972, 92] on icon at bounding box center [973, 94] width 14 height 12
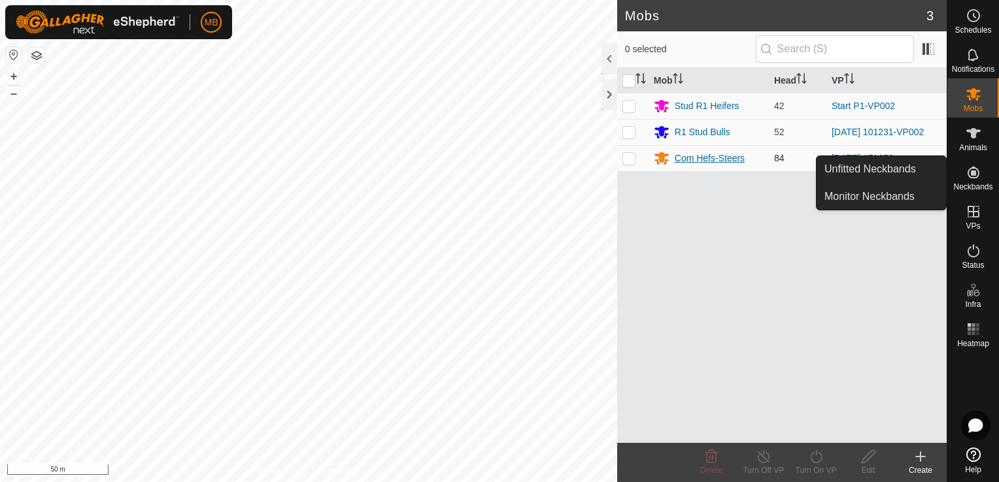
click at [717, 152] on div "Com Hefs-Steers" at bounding box center [709, 159] width 70 height 14
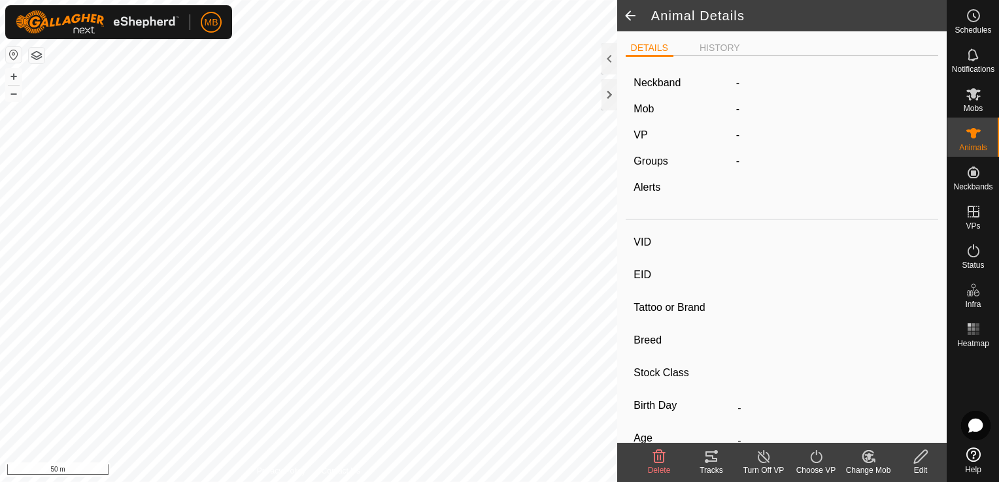
type input "A133"
type input "-"
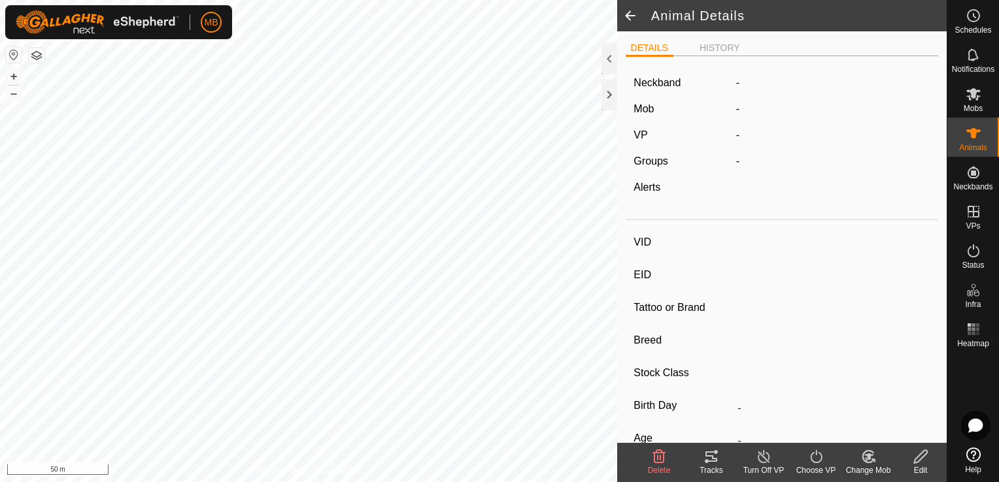
type input "-"
